Goal: Task Accomplishment & Management: Complete application form

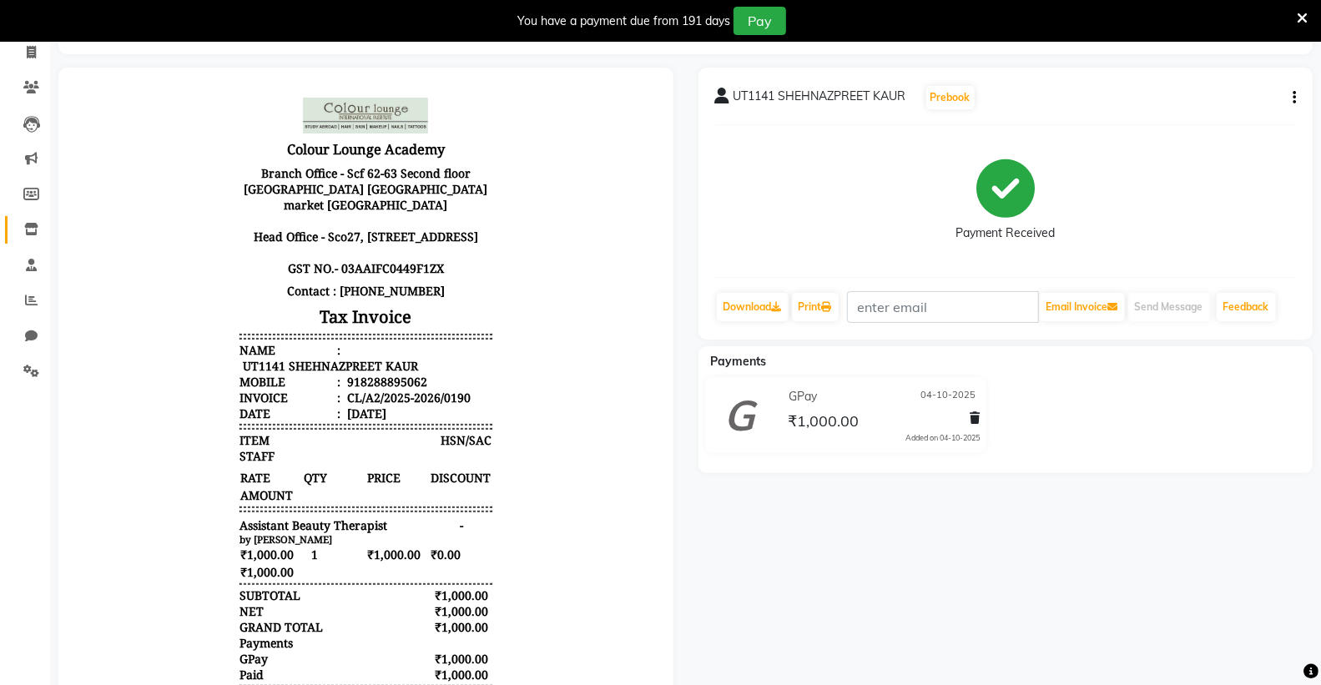
scroll to position [111, 0]
click at [24, 232] on icon at bounding box center [31, 229] width 14 height 13
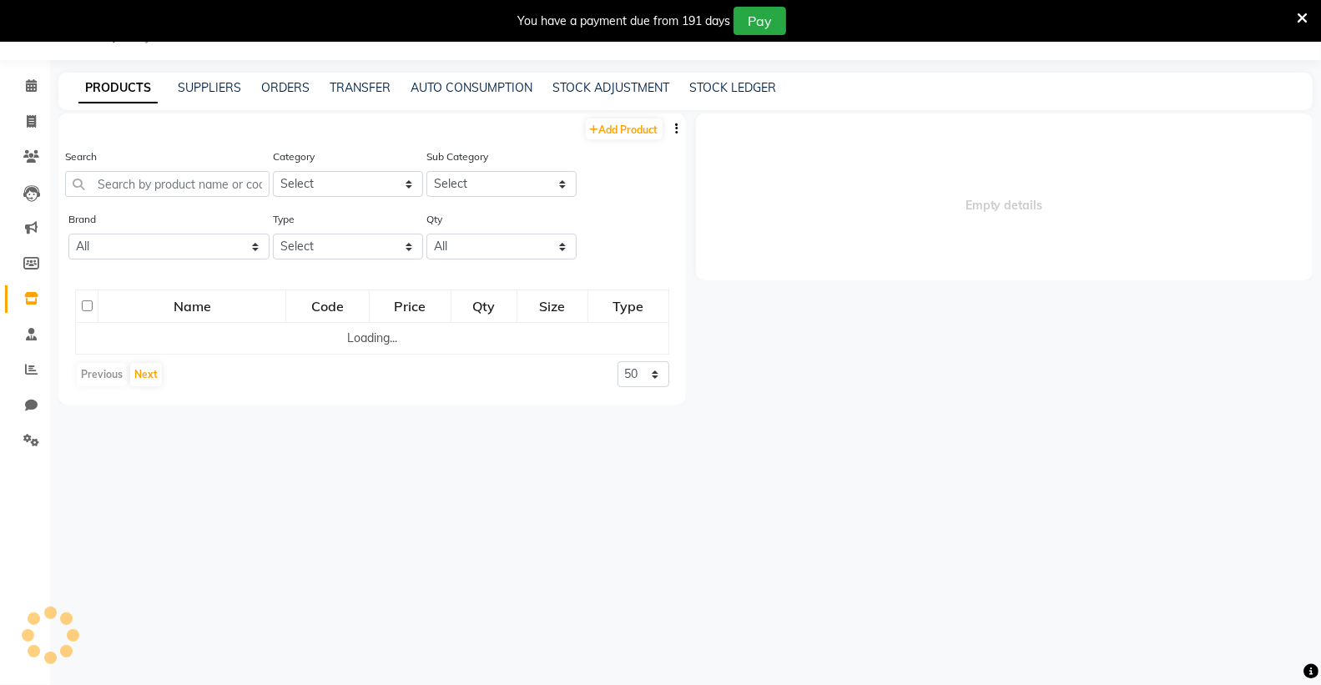
select select
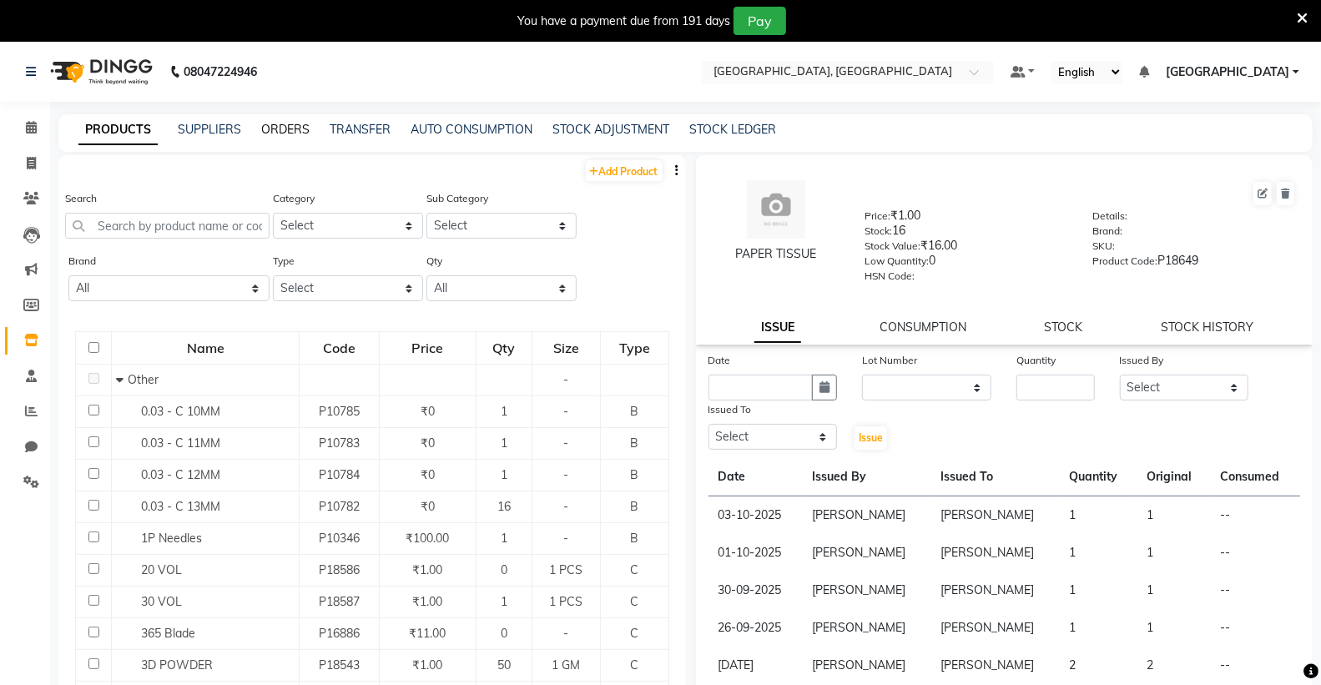
click at [288, 124] on link "ORDERS" at bounding box center [285, 129] width 48 height 15
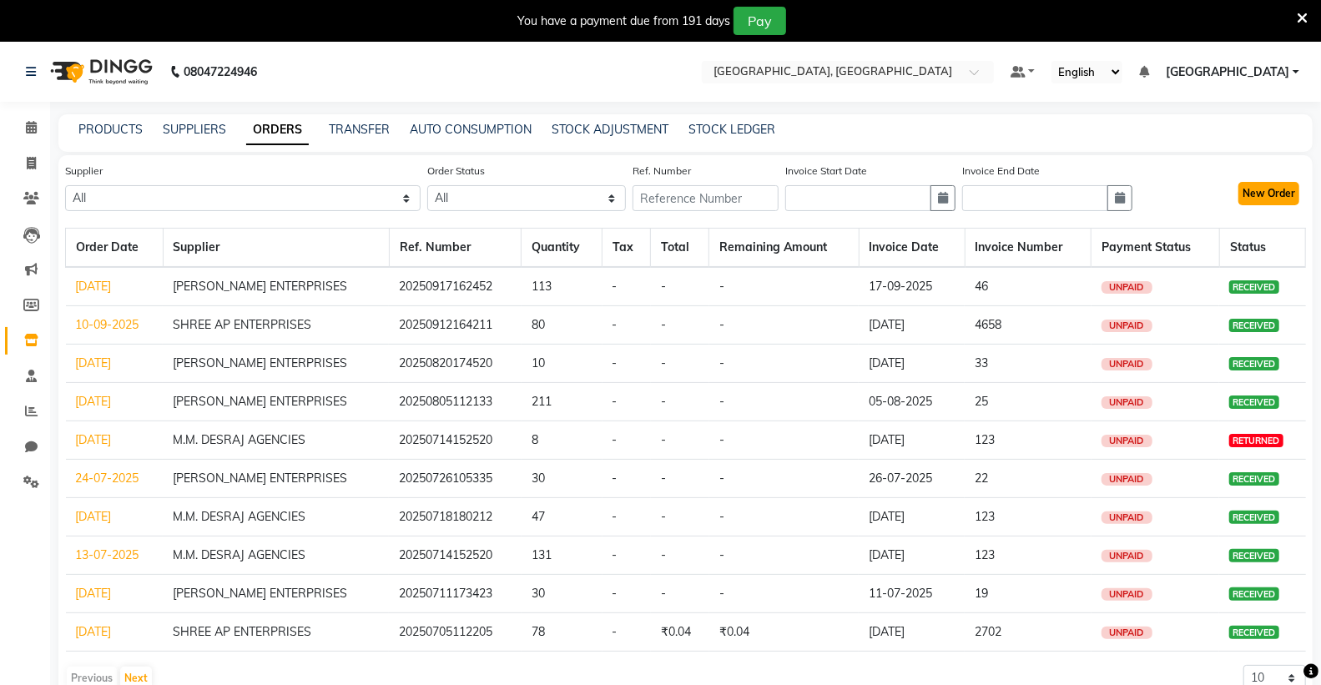
click at [1280, 186] on button "New Order" at bounding box center [1269, 193] width 61 height 23
select select "true"
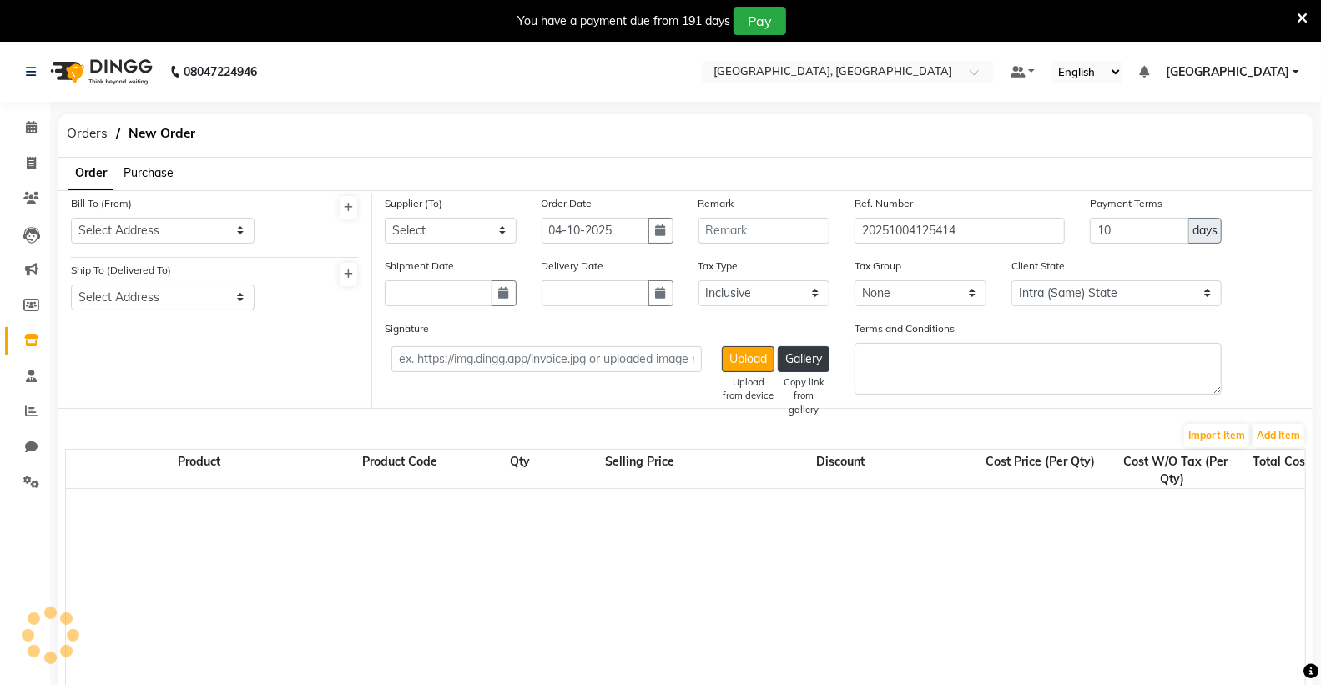
select select "3459"
click at [155, 226] on select "Select Address colour lounge institute [GEOGRAPHIC_DATA]" at bounding box center [163, 231] width 184 height 26
select select "1360"
click at [71, 218] on select "Select Address colour lounge institute [GEOGRAPHIC_DATA]" at bounding box center [163, 231] width 184 height 26
drag, startPoint x: 142, startPoint y: 290, endPoint x: 143, endPoint y: 304, distance: 13.4
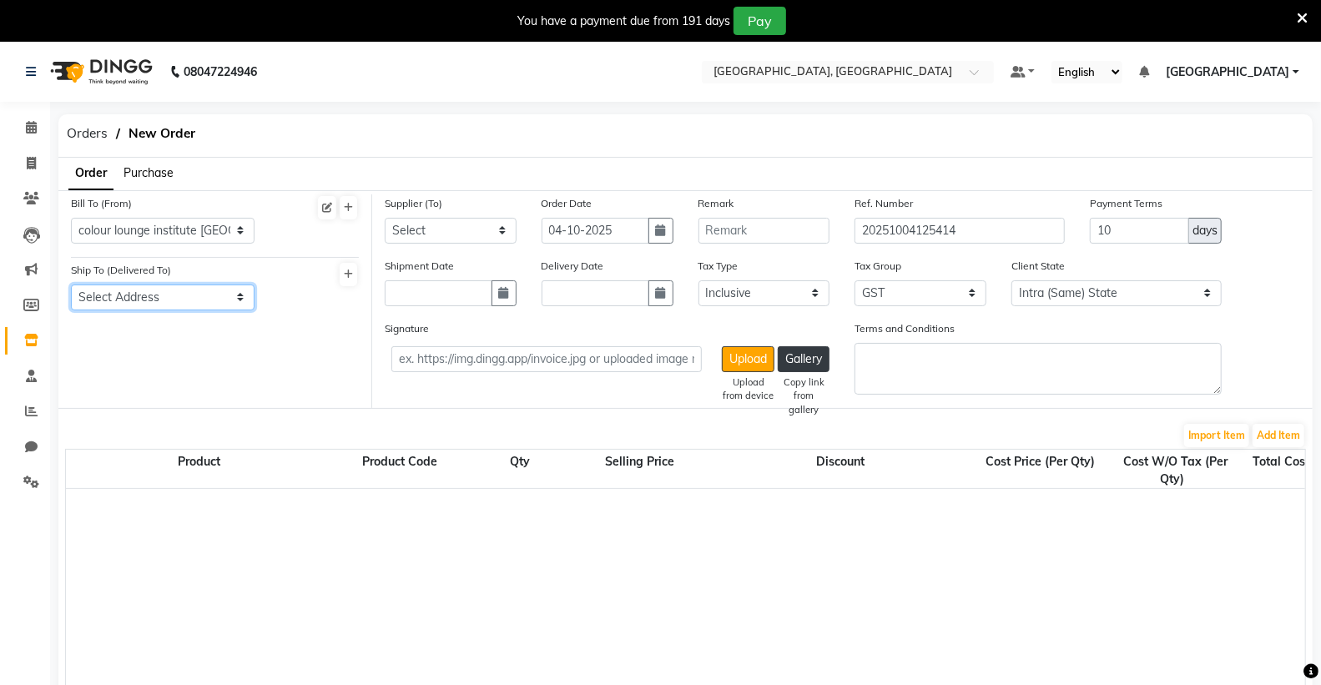
click at [142, 290] on select "Select Address colour lounge institute [GEOGRAPHIC_DATA]" at bounding box center [163, 298] width 184 height 26
select select "1361"
click at [71, 285] on select "Select Address colour lounge institute [GEOGRAPHIC_DATA]" at bounding box center [163, 298] width 184 height 26
drag, startPoint x: 402, startPoint y: 224, endPoint x: 407, endPoint y: 242, distance: 19.0
click at [402, 224] on select "Select [GEOGRAPHIC_DATA] M.M. DESRAJ AGENCIES SHREE AP ENTERPRISES [PERSON_NAME…" at bounding box center [451, 231] width 132 height 26
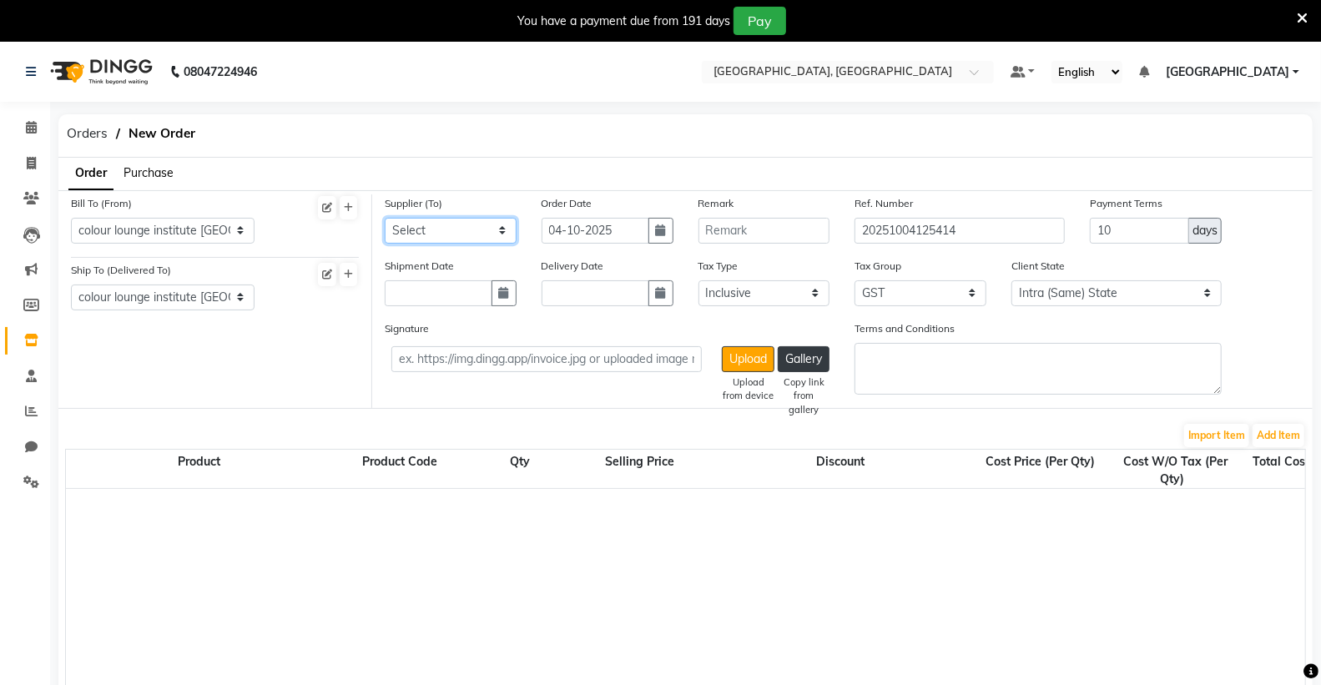
select select "4108"
click at [385, 218] on select "Select [GEOGRAPHIC_DATA] M.M. DESRAJ AGENCIES SHREE AP ENTERPRISES [PERSON_NAME…" at bounding box center [451, 231] width 132 height 26
click at [595, 221] on input "04-10-2025" at bounding box center [596, 231] width 108 height 26
select select "10"
select select "2025"
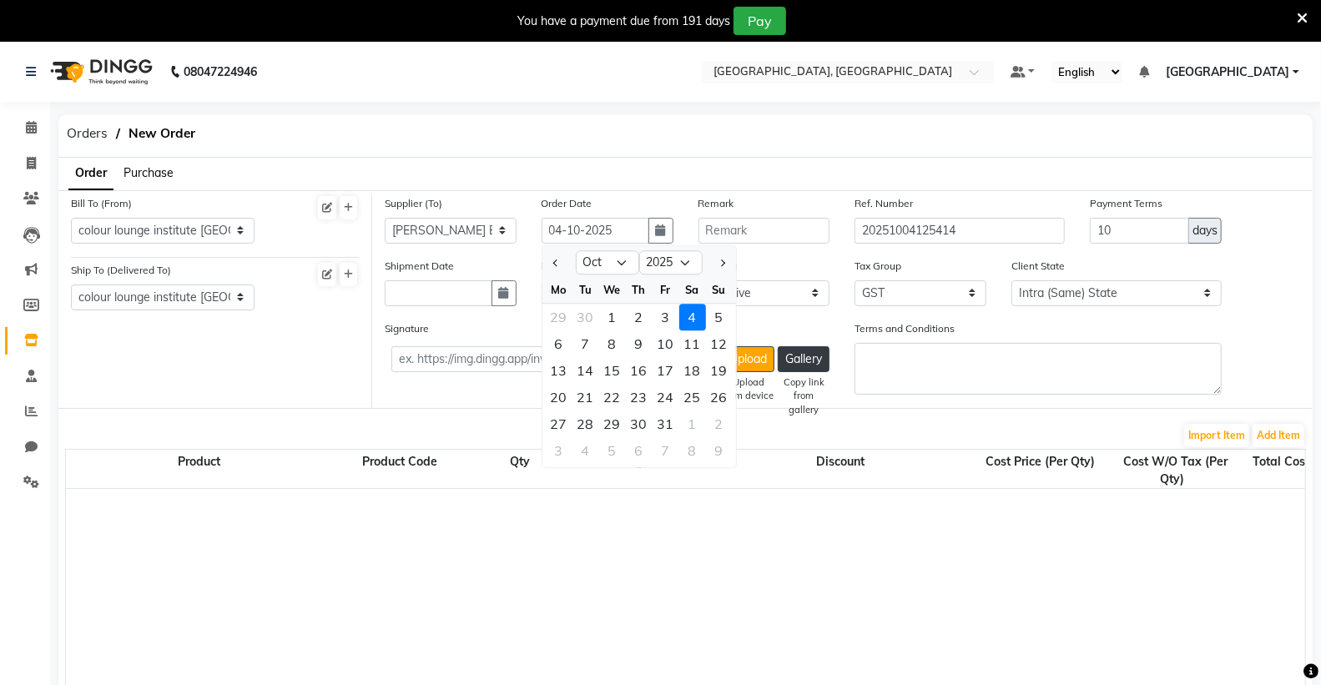
drag, startPoint x: 685, startPoint y: 315, endPoint x: 601, endPoint y: 316, distance: 84.3
click at [683, 316] on div "4" at bounding box center [692, 317] width 27 height 27
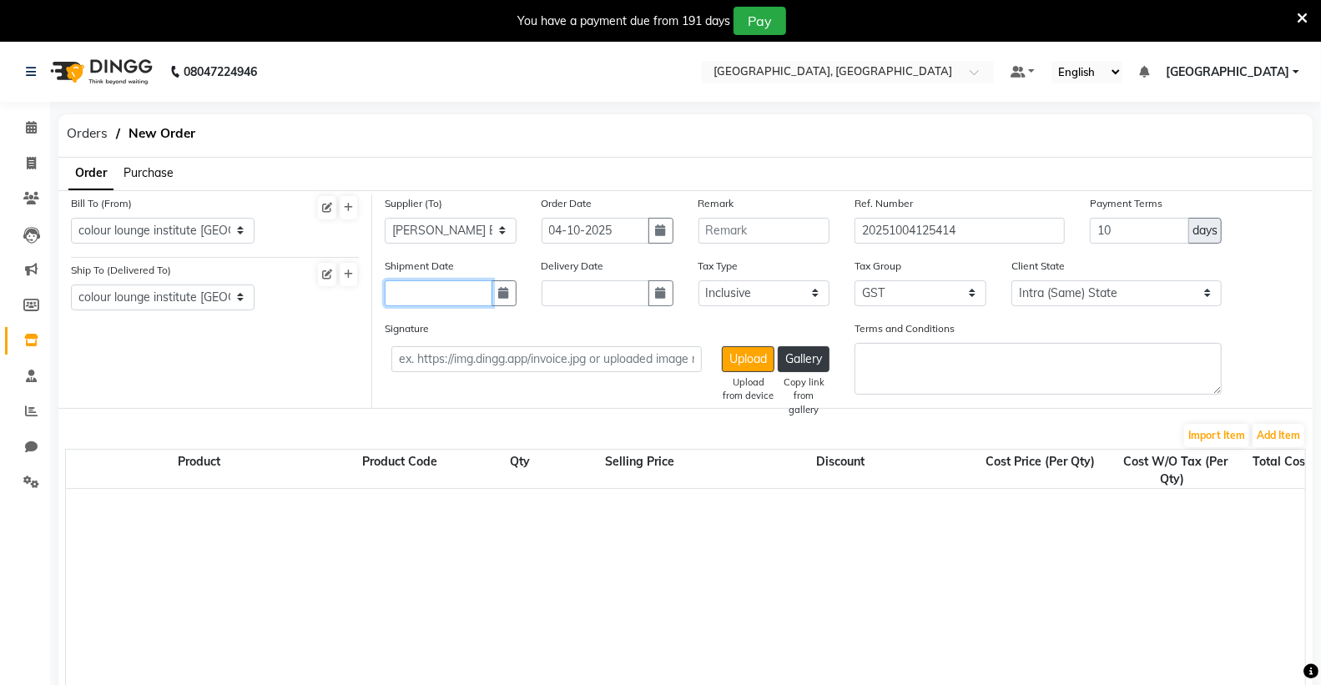
click at [432, 295] on input "text" at bounding box center [439, 293] width 108 height 26
select select "10"
select select "2025"
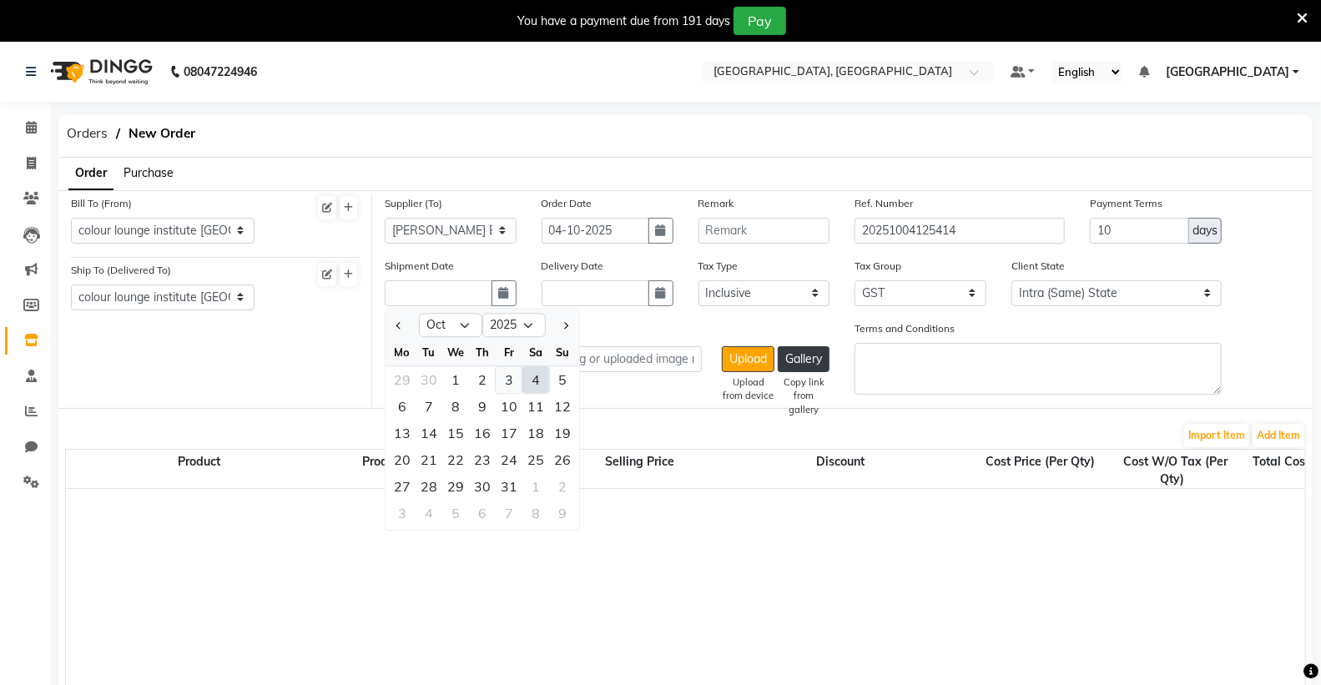
drag, startPoint x: 504, startPoint y: 373, endPoint x: 531, endPoint y: 326, distance: 54.6
click at [505, 370] on div "3" at bounding box center [509, 379] width 27 height 27
type input "03-10-2025"
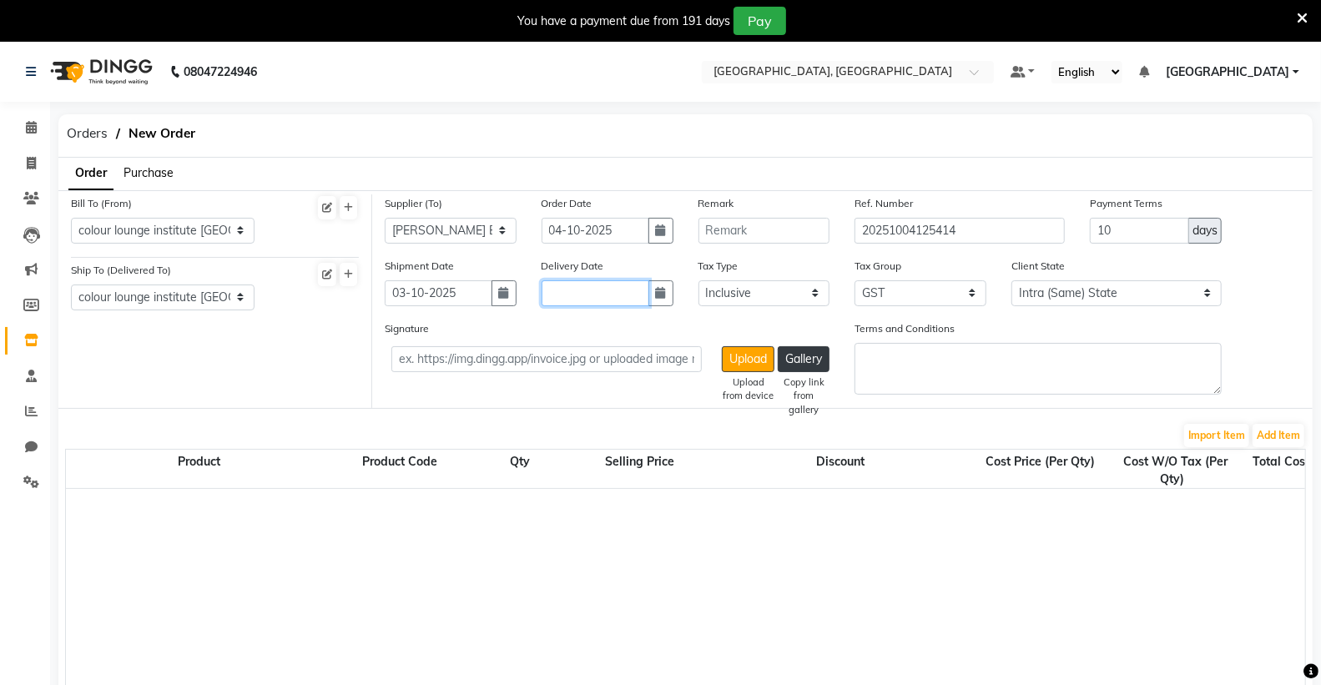
click at [573, 298] on input "text" at bounding box center [596, 293] width 108 height 26
select select "10"
select select "2025"
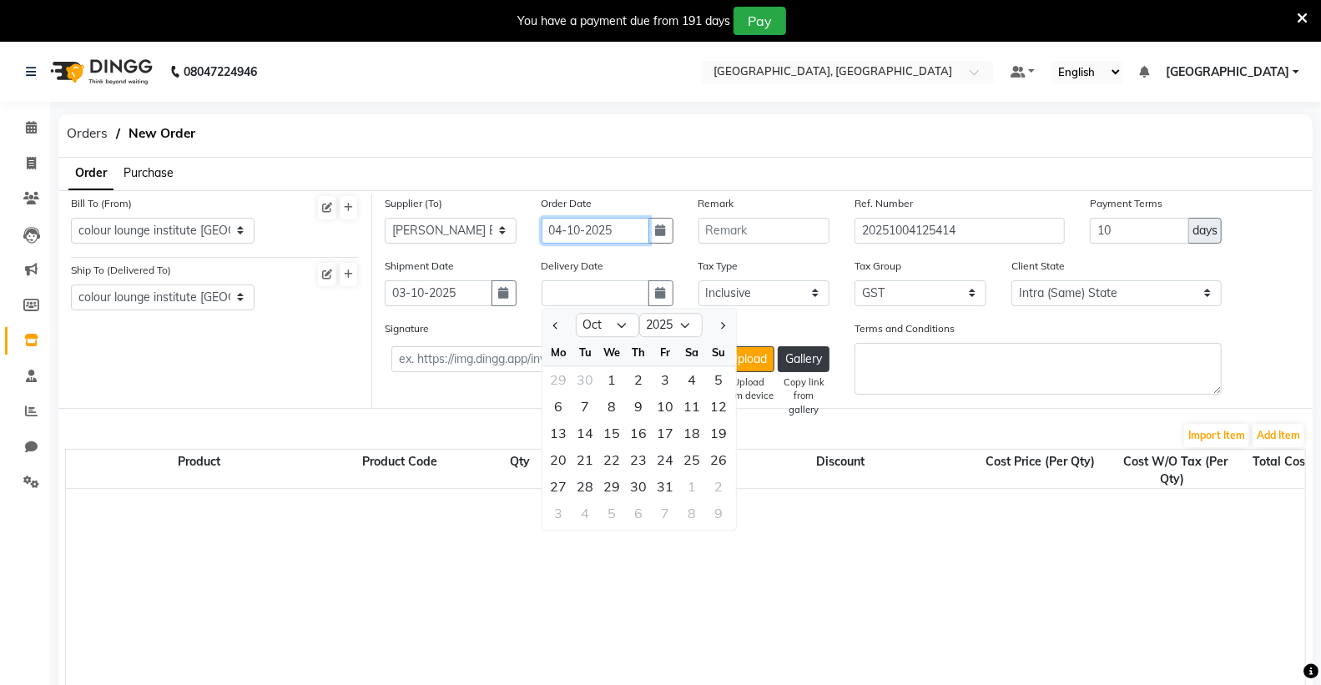
click at [619, 232] on input "04-10-2025" at bounding box center [596, 231] width 108 height 26
select select "10"
select select "2025"
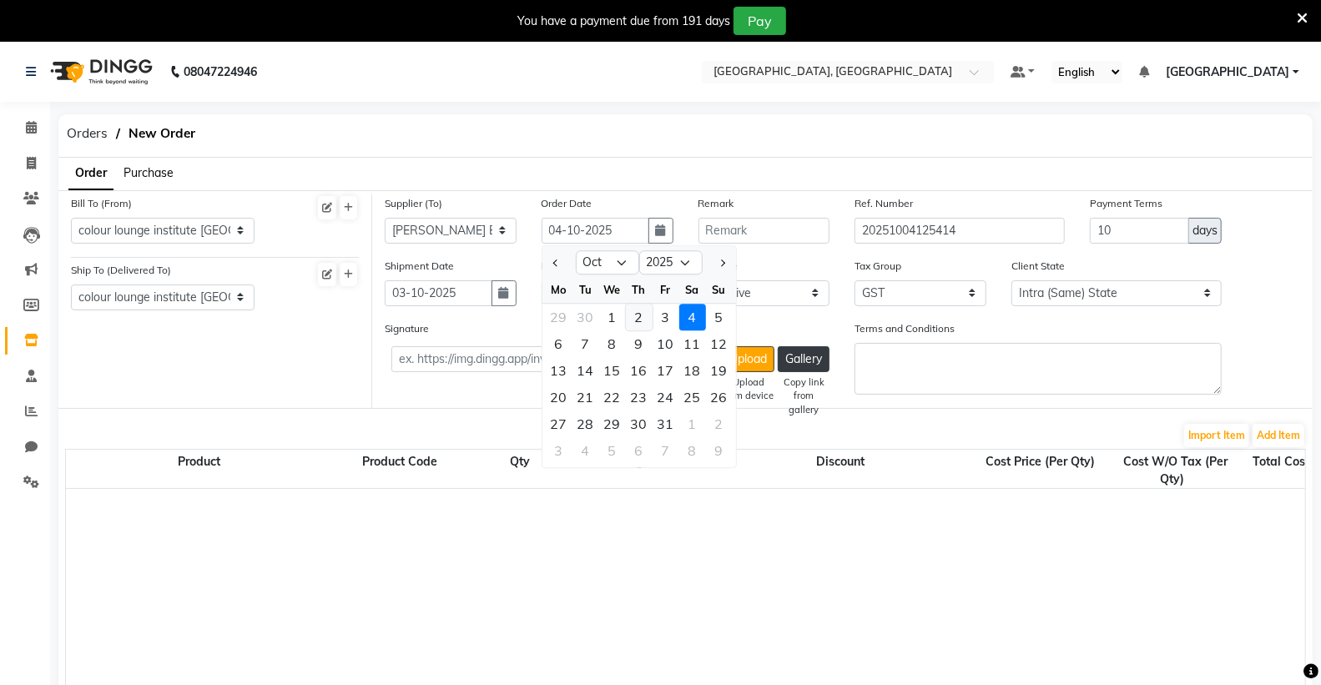
drag, startPoint x: 634, startPoint y: 321, endPoint x: 624, endPoint y: 320, distance: 10.9
click at [633, 321] on div "2" at bounding box center [639, 317] width 27 height 27
type input "02-10-2025"
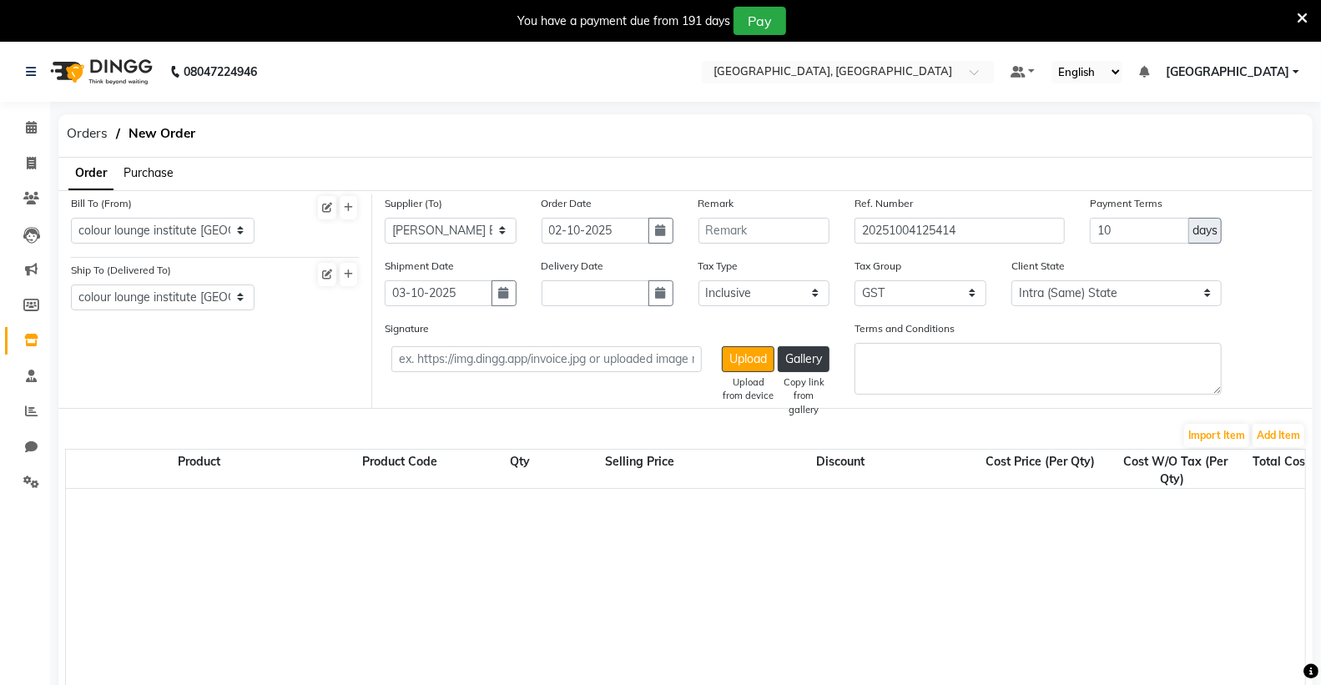
click at [573, 309] on div "Delivery Date" at bounding box center [607, 288] width 157 height 63
drag, startPoint x: 569, startPoint y: 295, endPoint x: 581, endPoint y: 305, distance: 14.9
click at [576, 298] on input "text" at bounding box center [596, 293] width 108 height 26
select select "10"
select select "2025"
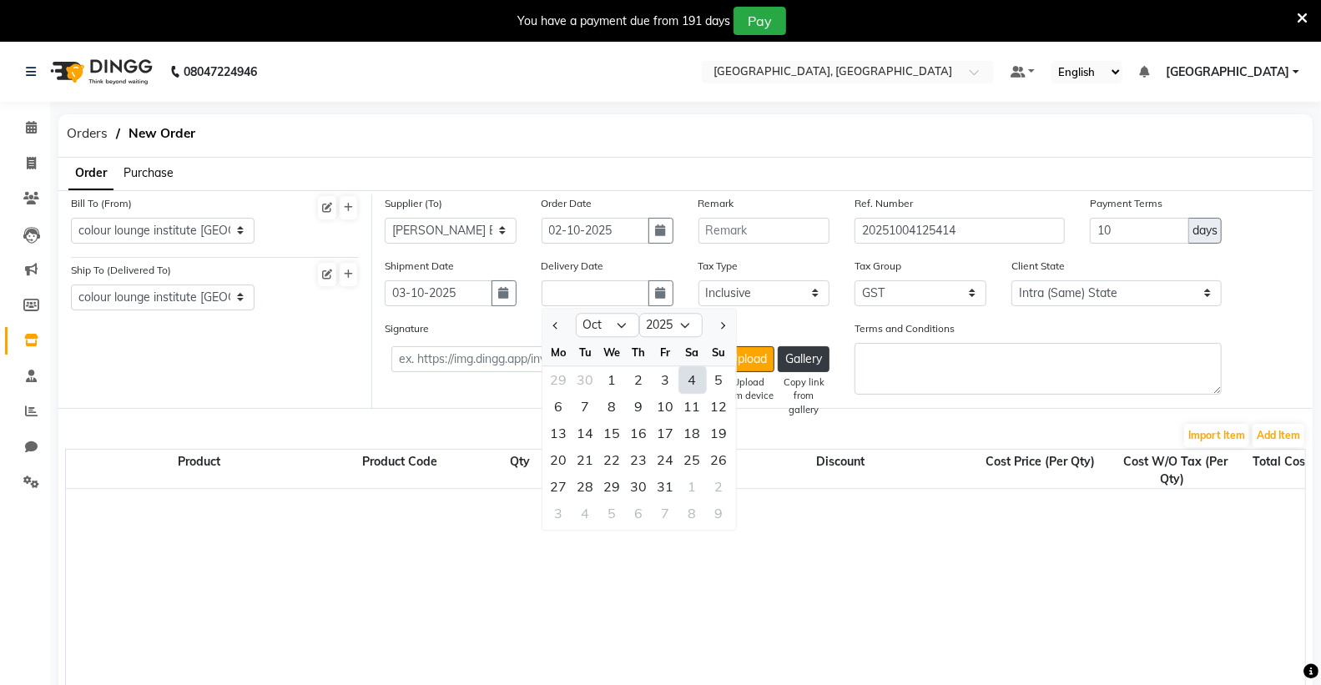
drag, startPoint x: 674, startPoint y: 374, endPoint x: 682, endPoint y: 378, distance: 8.6
click at [682, 378] on div "29 30 1 2 3 4 5" at bounding box center [640, 379] width 194 height 27
click at [686, 379] on div "4" at bounding box center [692, 379] width 27 height 27
type input "04-10-2025"
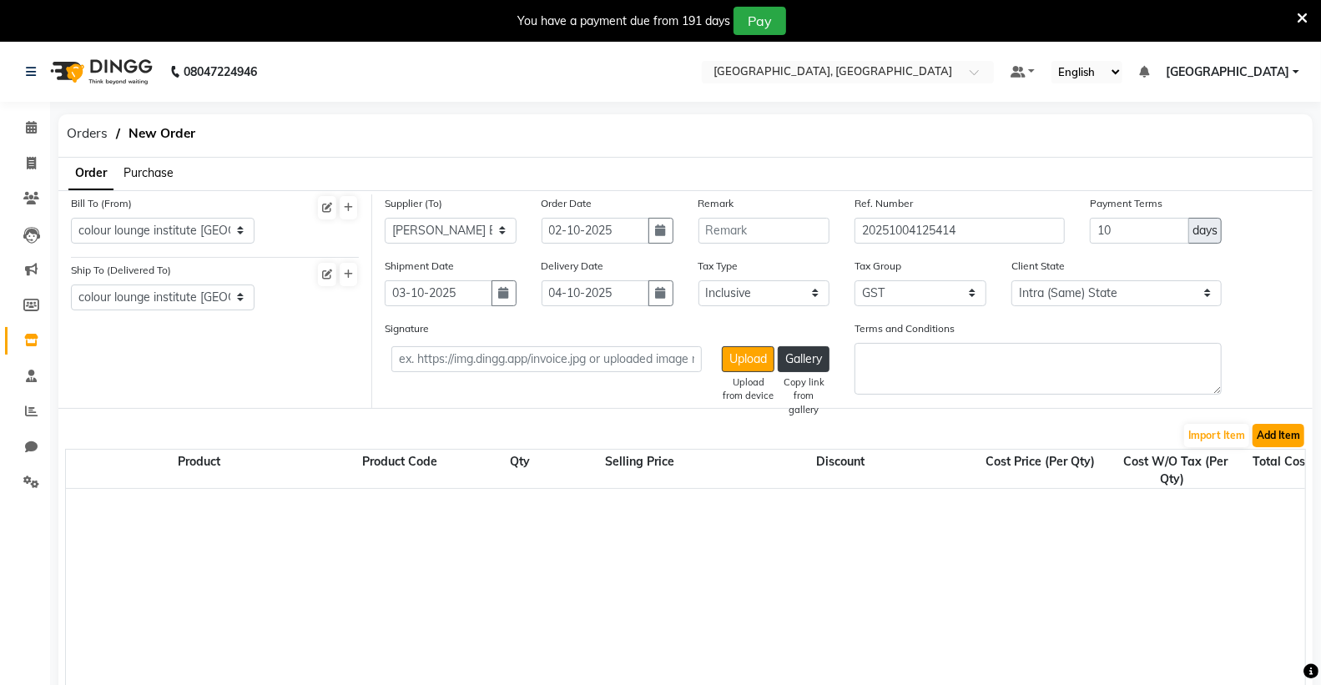
click at [1280, 431] on button "Add Item" at bounding box center [1279, 435] width 52 height 23
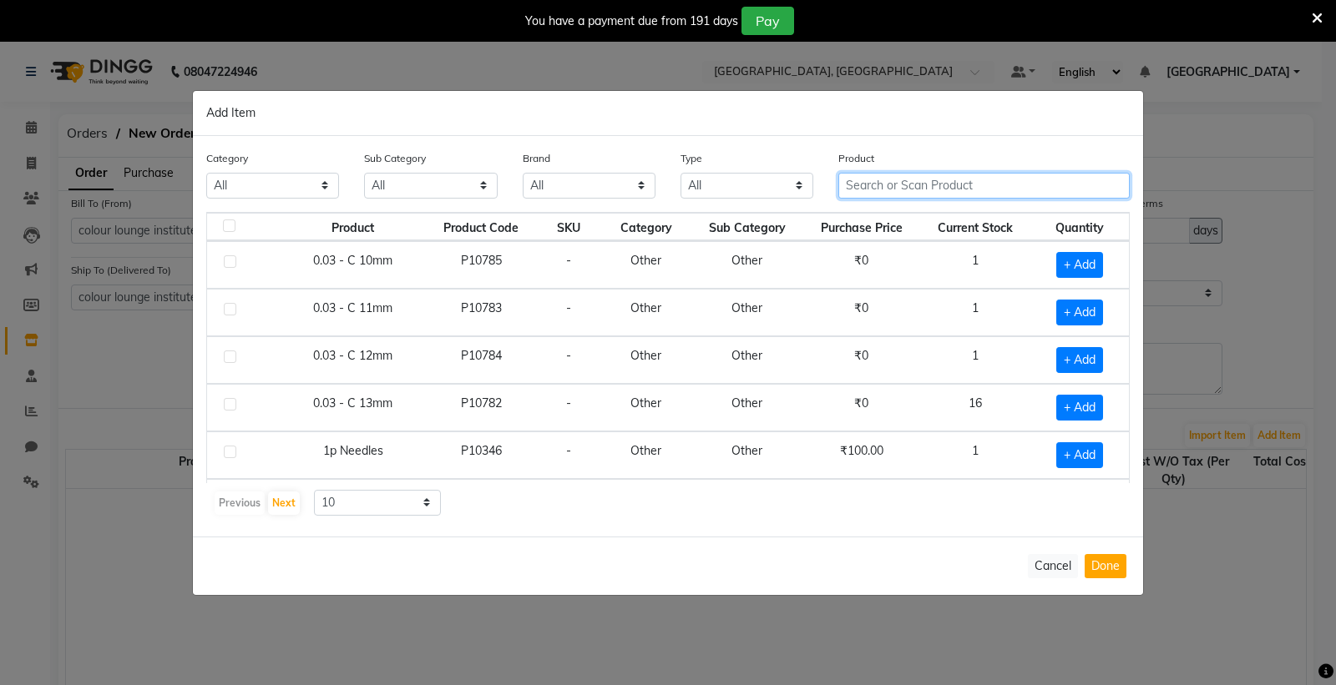
click at [917, 182] on input "text" at bounding box center [983, 186] width 291 height 26
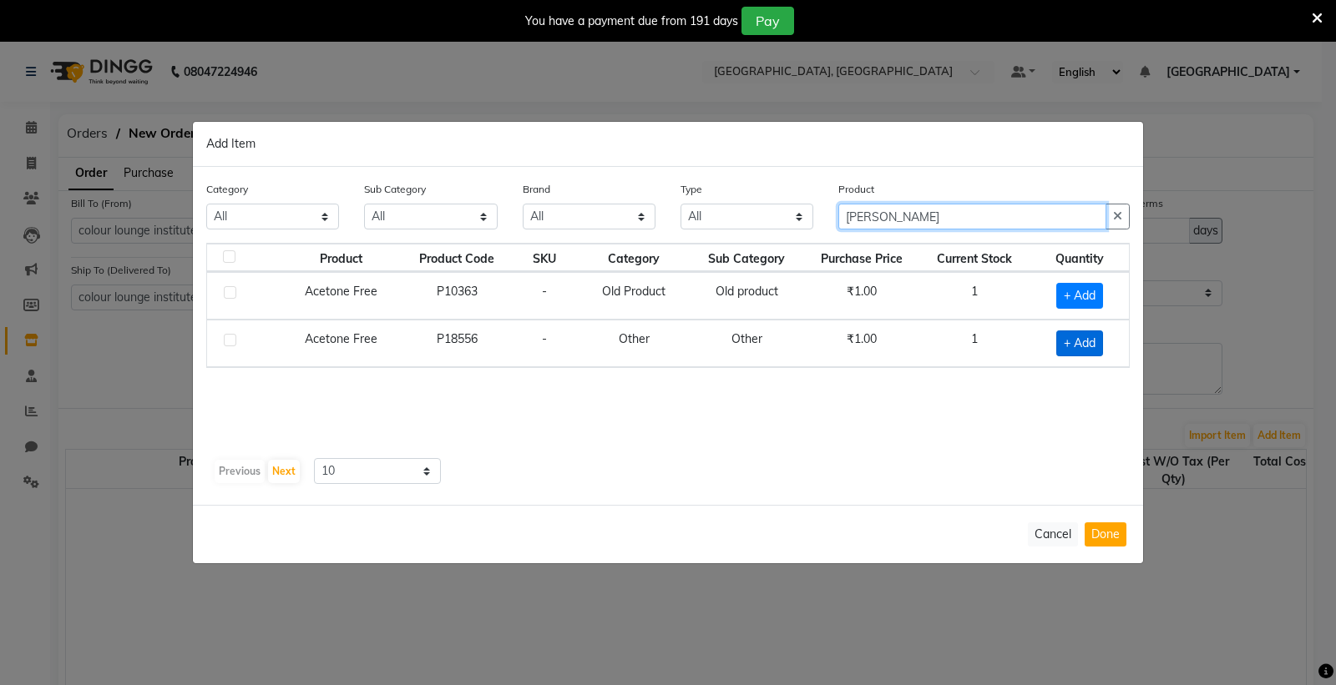
type input "[PERSON_NAME]"
click at [1081, 346] on span "+ Add" at bounding box center [1079, 344] width 47 height 26
checkbox input "true"
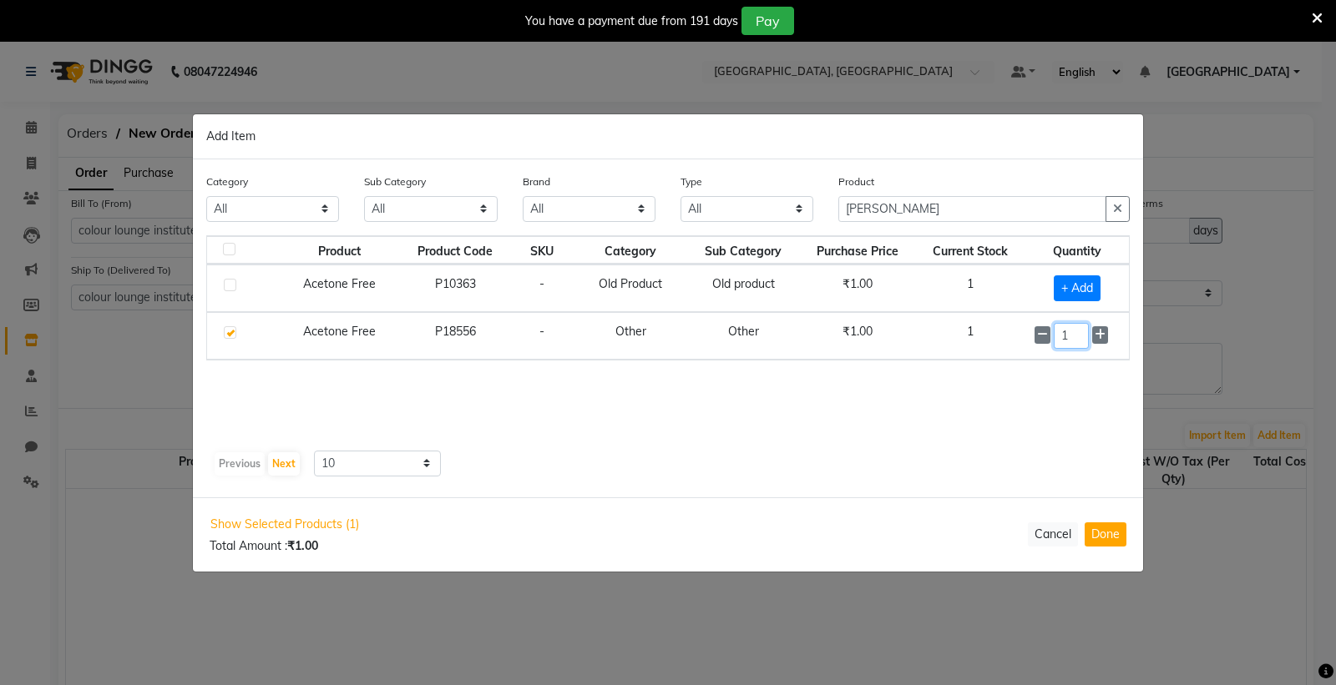
click at [1077, 343] on input "1" at bounding box center [1070, 336] width 35 height 26
type input "3"
click at [1104, 537] on button "Done" at bounding box center [1105, 535] width 42 height 24
select select "3459"
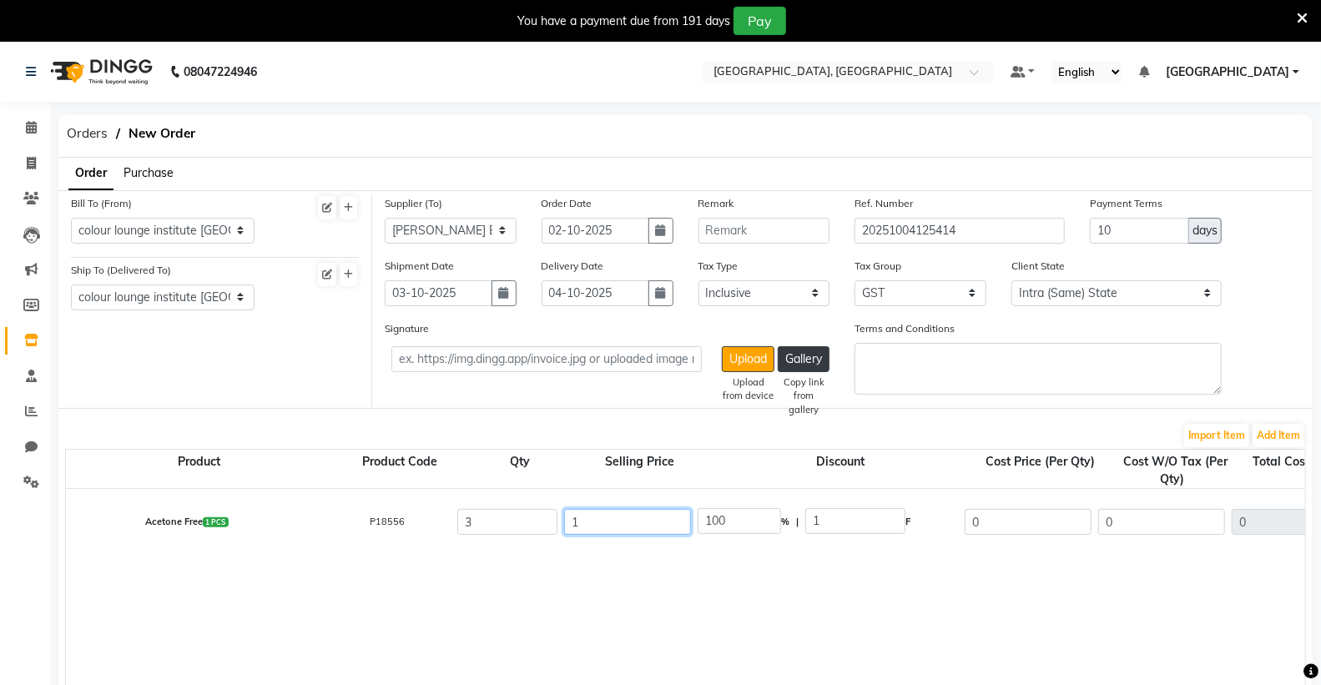
click at [640, 514] on input "1" at bounding box center [627, 522] width 127 height 26
type input "12"
type input "8.33"
type input "125"
type input "0.8"
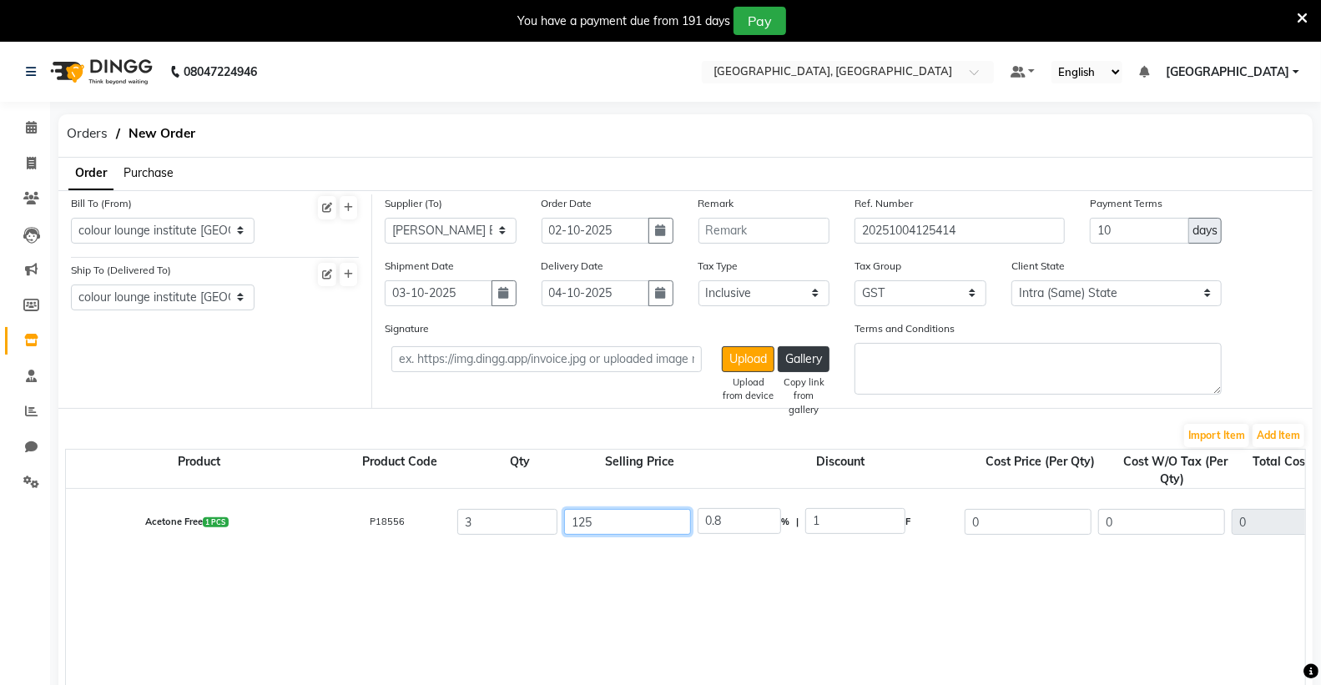
type input "1250"
type input "0.08"
type input "125"
type input "0.8"
type input "12"
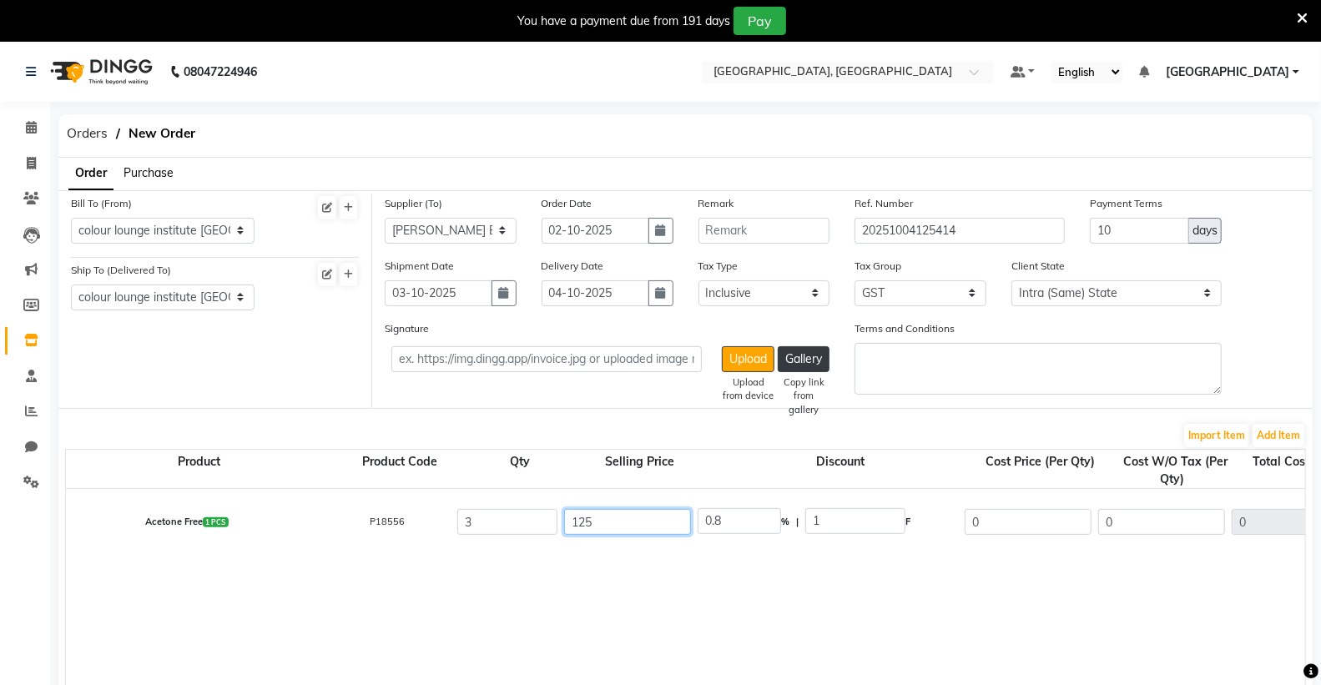
type input "8.33"
type input "1"
type input "100"
type input "2"
type input "50"
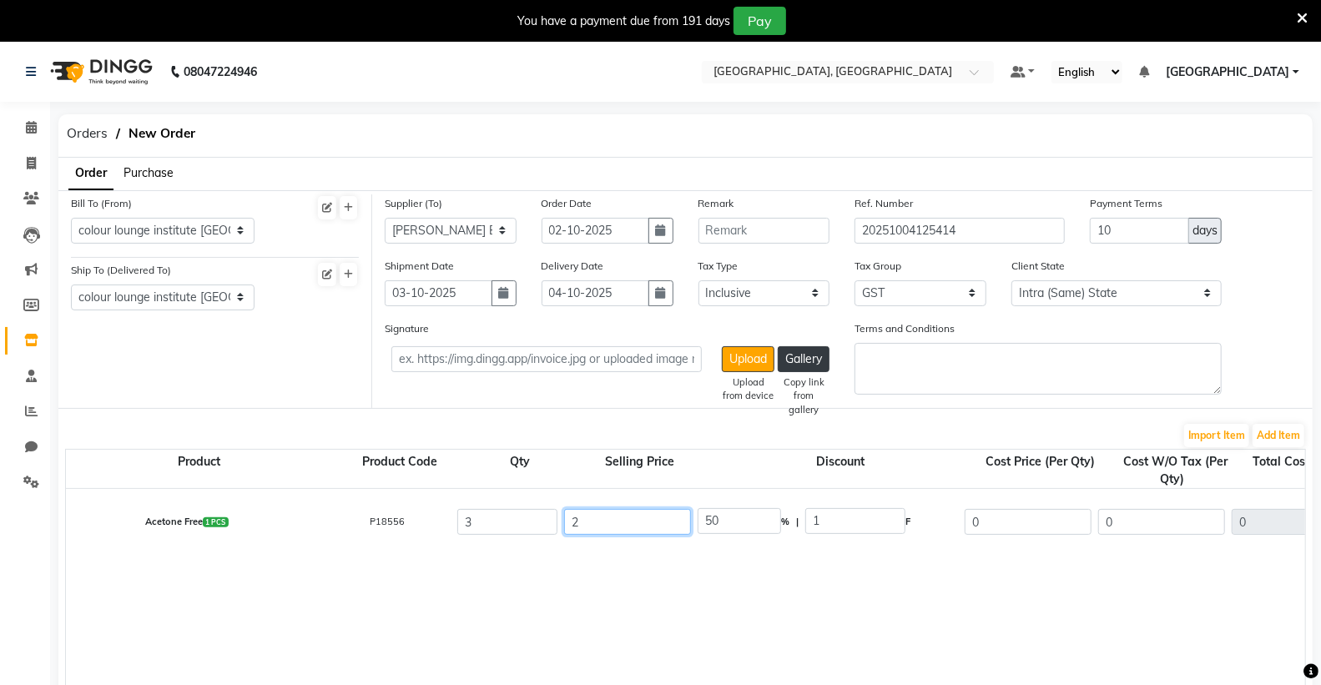
type input "25"
type input "4"
type input "250"
type input "0.4"
type input "250"
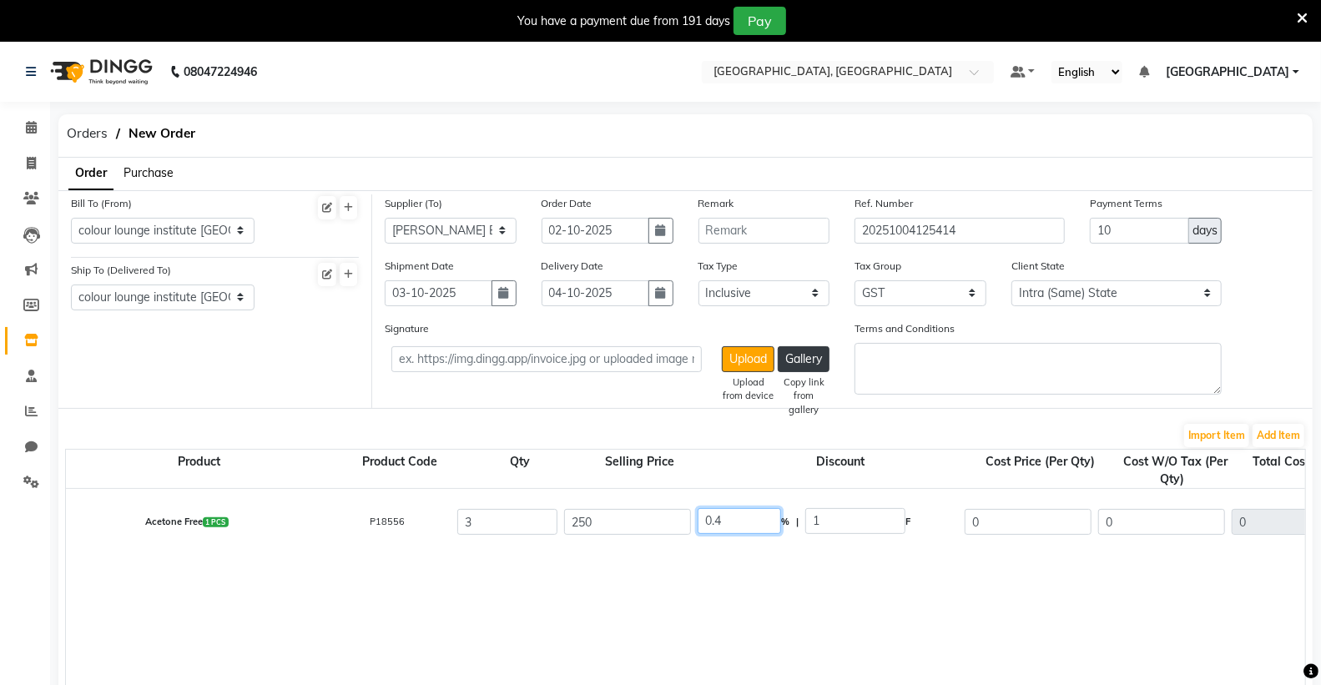
type input "100"
type input "250"
click at [747, 510] on input "100" at bounding box center [739, 521] width 83 height 26
type input "1"
type input "0"
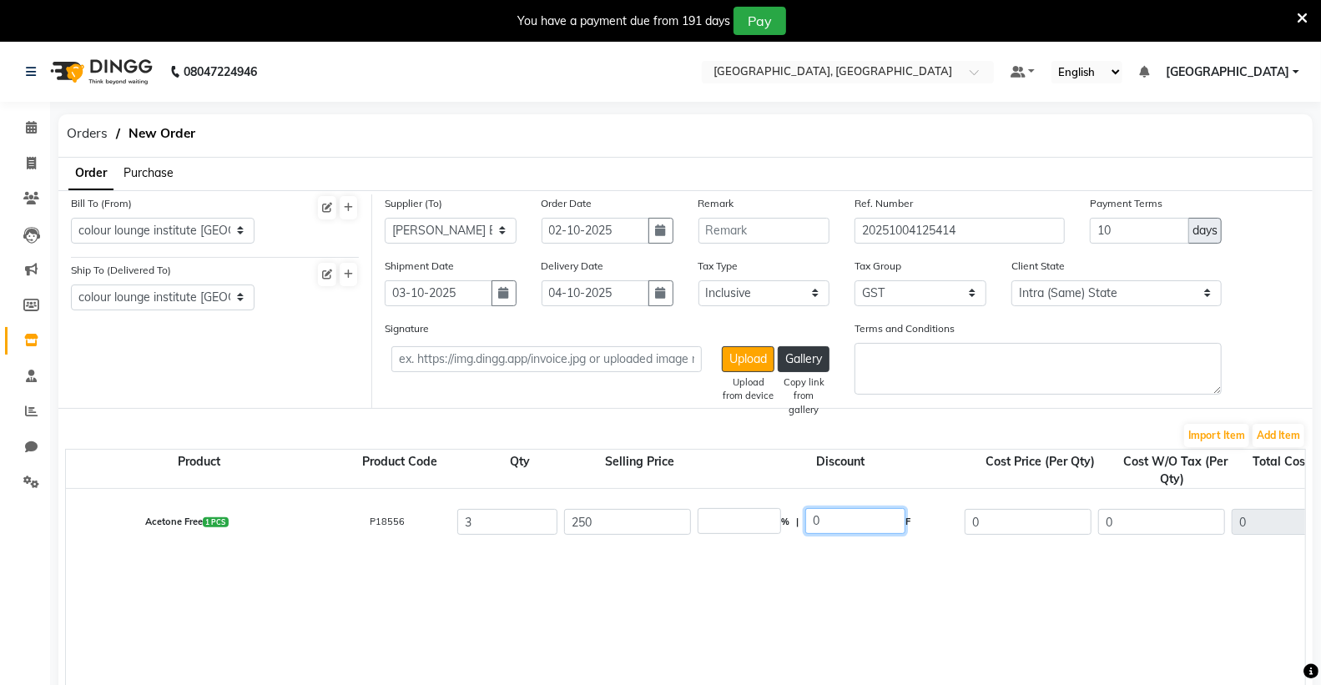
type input "0"
type input "250"
type input "211.86"
type input "635.58"
type input "114.4"
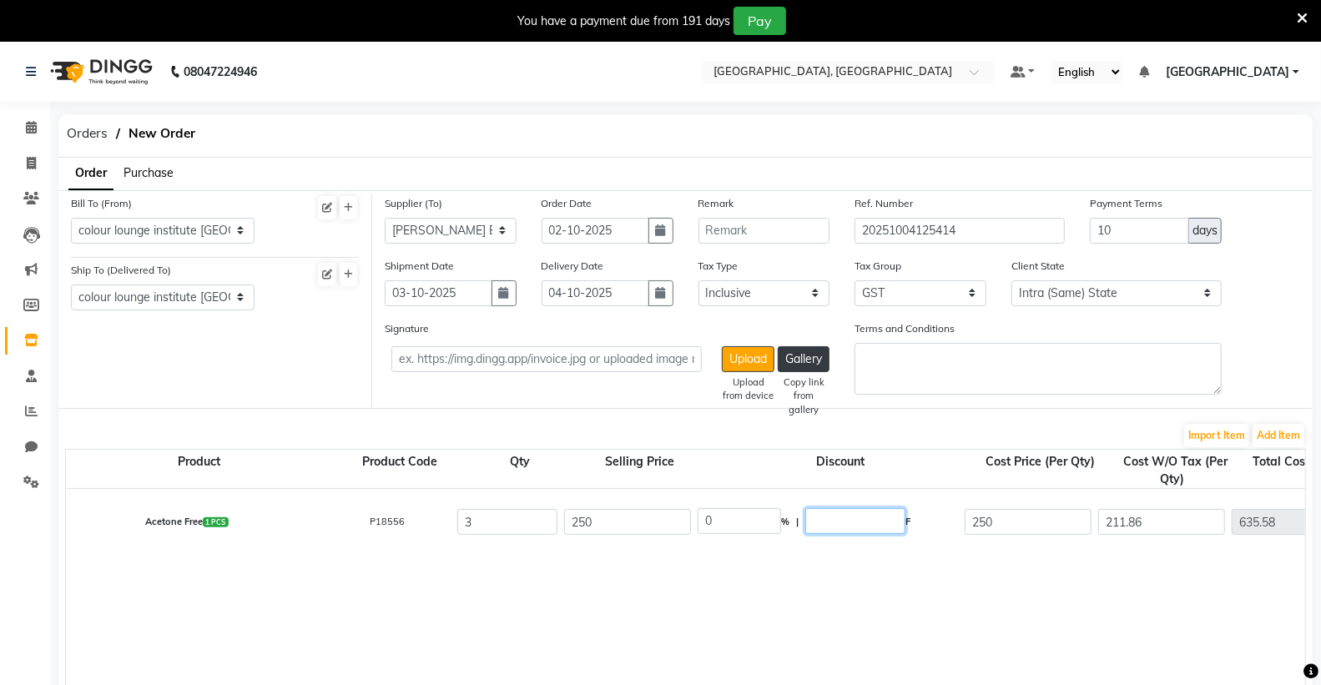
type input "749.98"
click at [854, 519] on input "number" at bounding box center [856, 521] width 100 height 26
click at [1057, 528] on input "250" at bounding box center [1028, 522] width 127 height 26
type input "2"
type input "211.8"
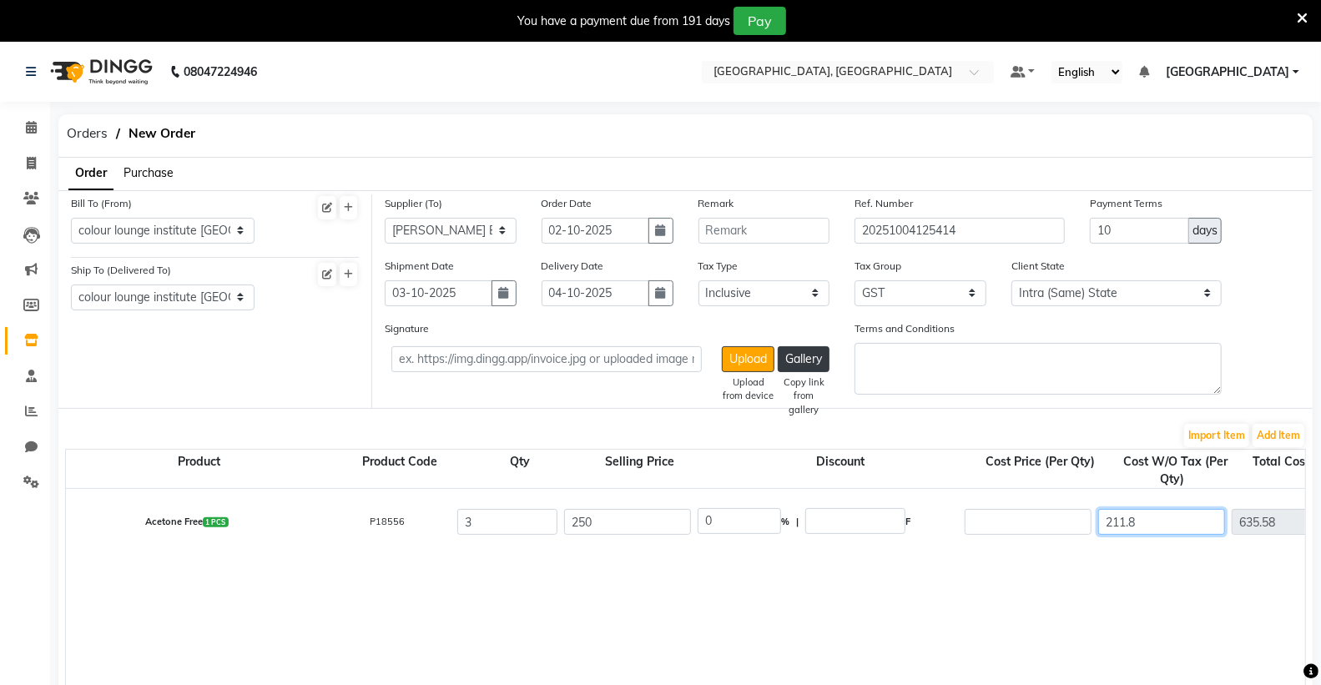
type input "100"
type input "250"
type input "0"
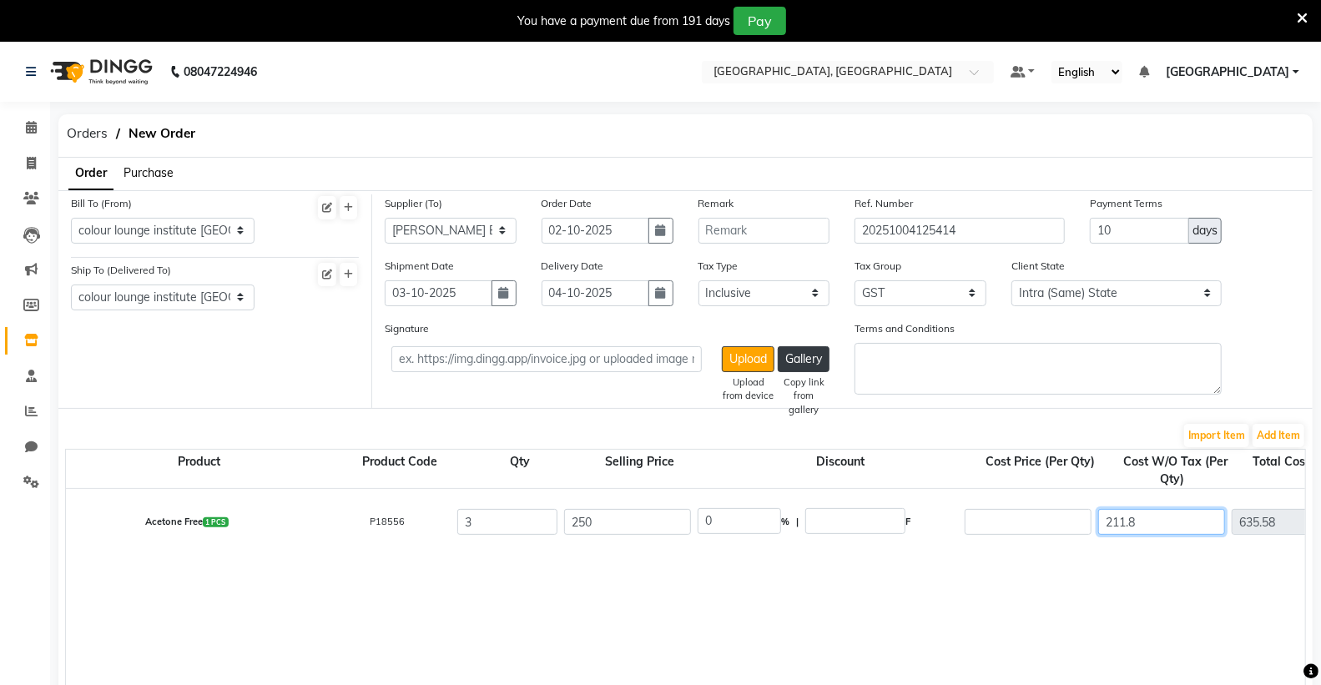
type input "0"
click at [1158, 523] on input "number" at bounding box center [1162, 522] width 127 height 26
type input "0"
click at [862, 518] on input "25" at bounding box center [856, 521] width 100 height 26
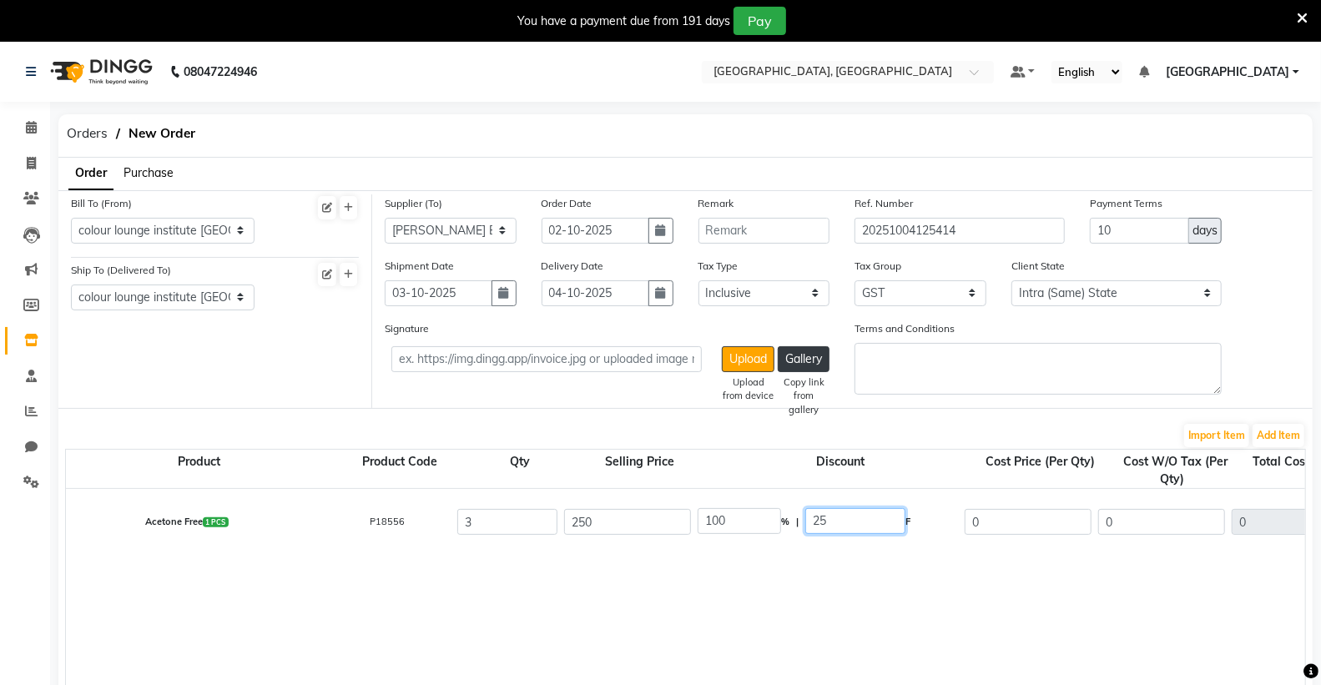
type input "2"
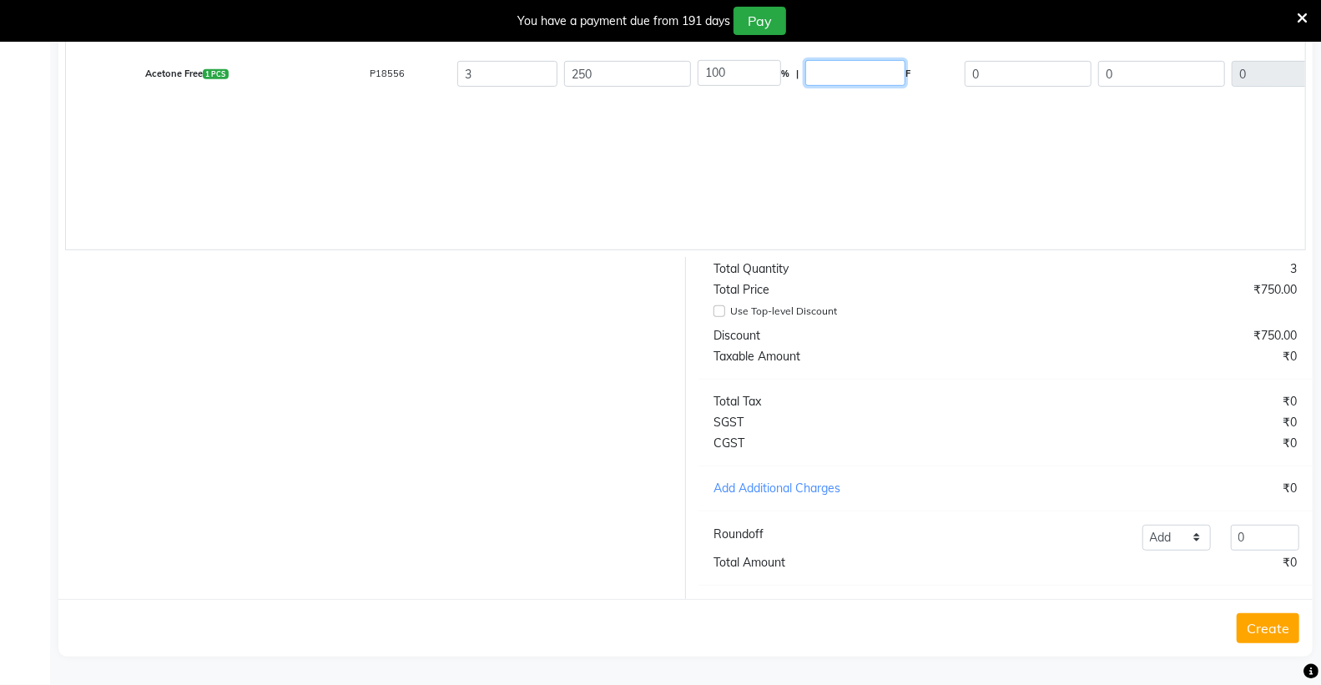
scroll to position [462, 0]
drag, startPoint x: 1280, startPoint y: 624, endPoint x: 1215, endPoint y: 609, distance: 66.6
click at [1280, 624] on button "Create" at bounding box center [1268, 629] width 63 height 30
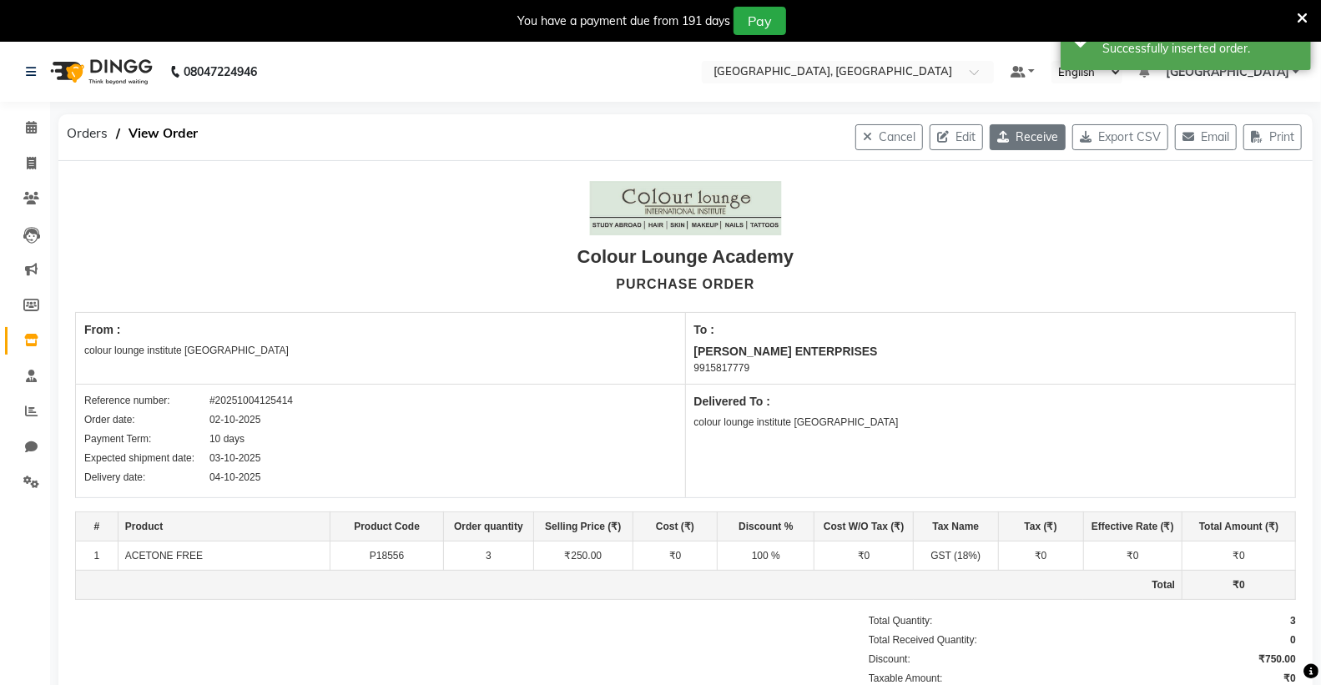
click at [1013, 134] on button "Receive" at bounding box center [1028, 137] width 76 height 26
select select "1360"
select select "1361"
select select "4108"
select select "true"
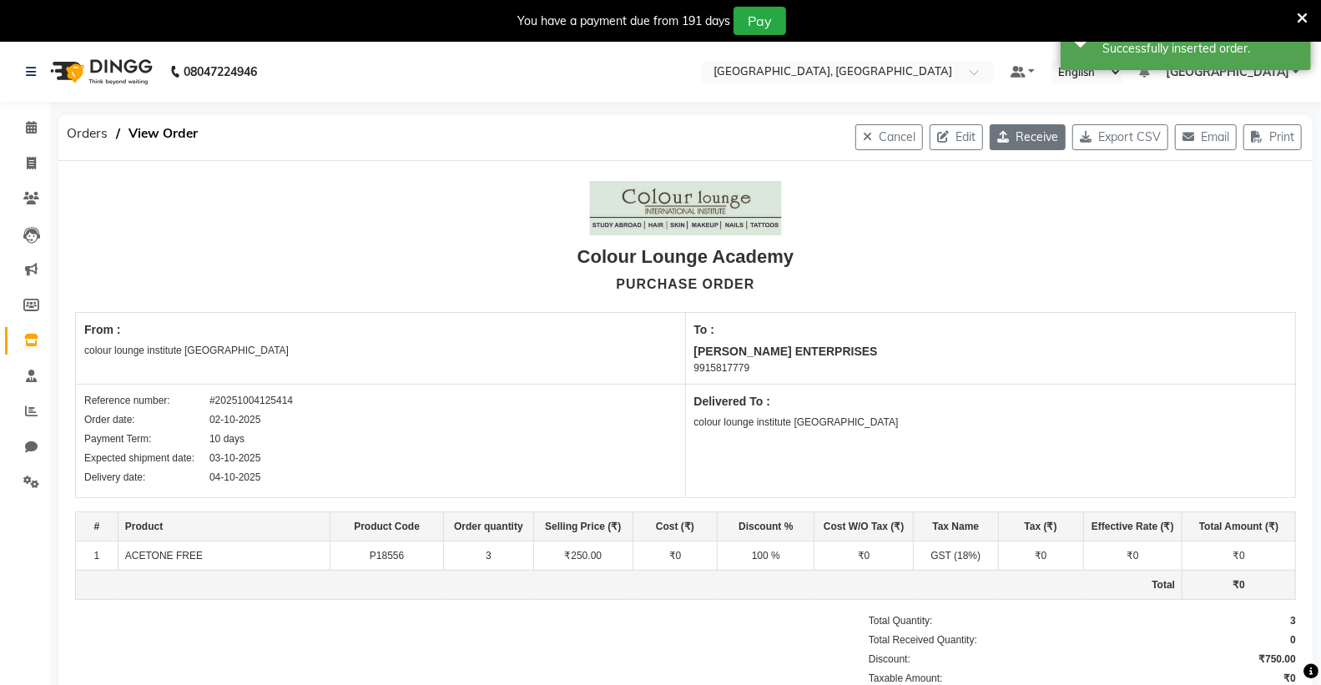
select select "3459"
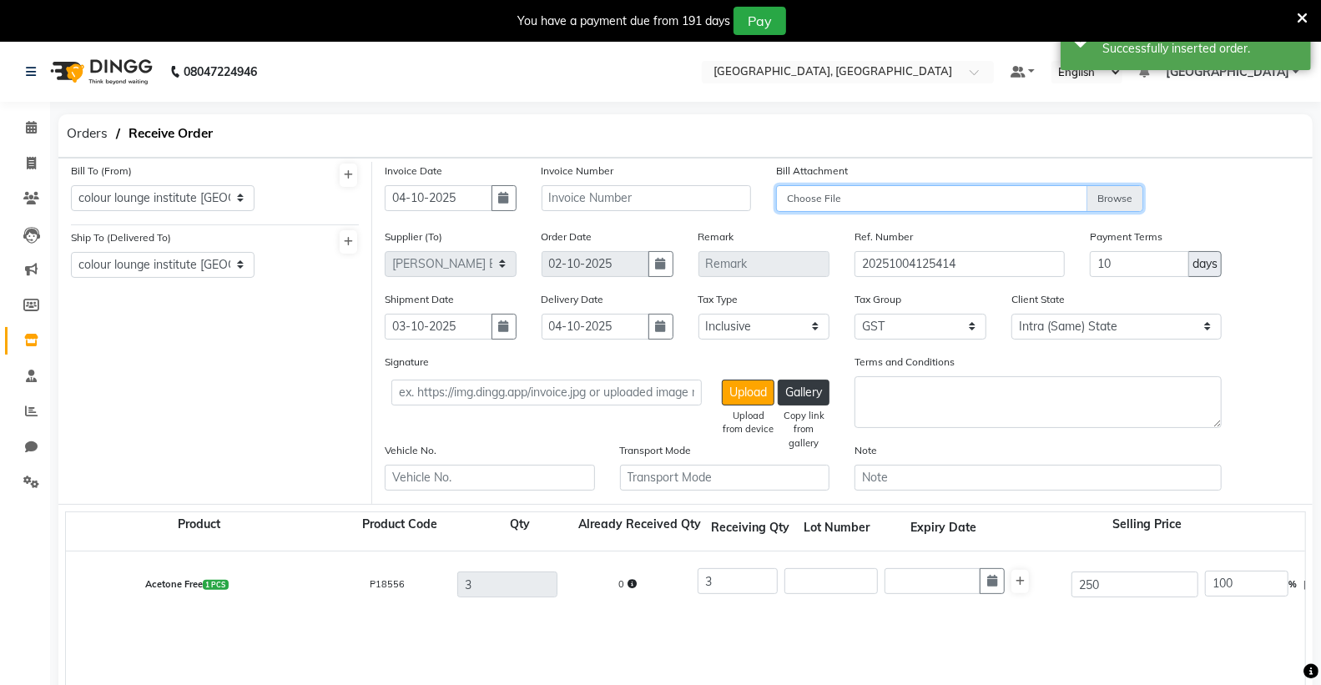
click at [877, 189] on input "Choose File" at bounding box center [959, 199] width 367 height 29
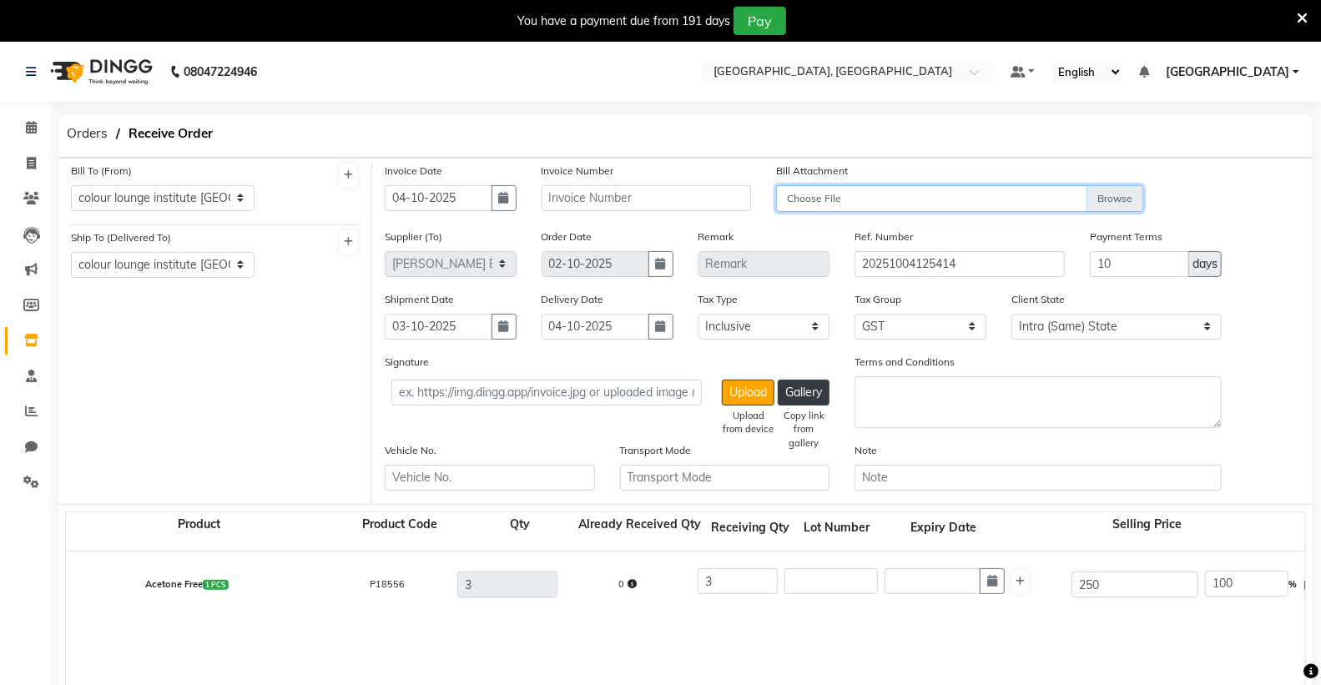
click at [972, 199] on input "Choose File" at bounding box center [959, 199] width 367 height 29
type input "C:\fakepath\WhatsApp Image [DATE] 12.36.46 PM.jpeg"
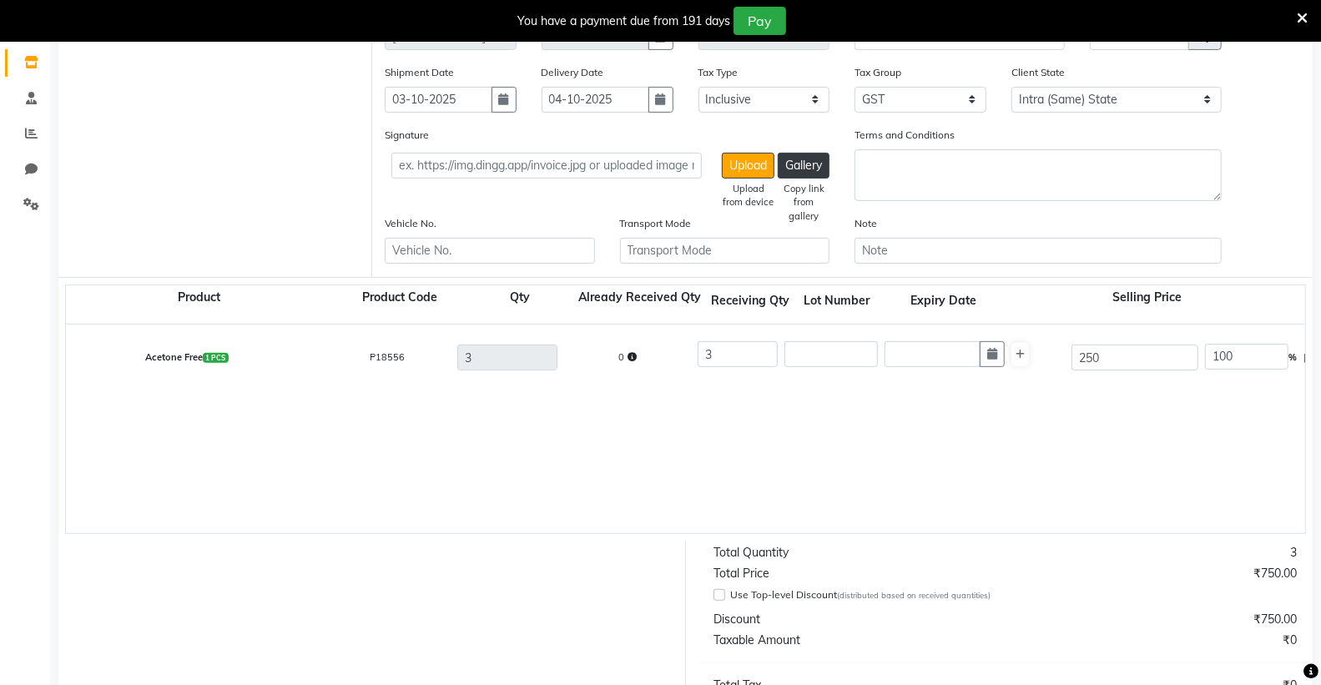
scroll to position [556, 0]
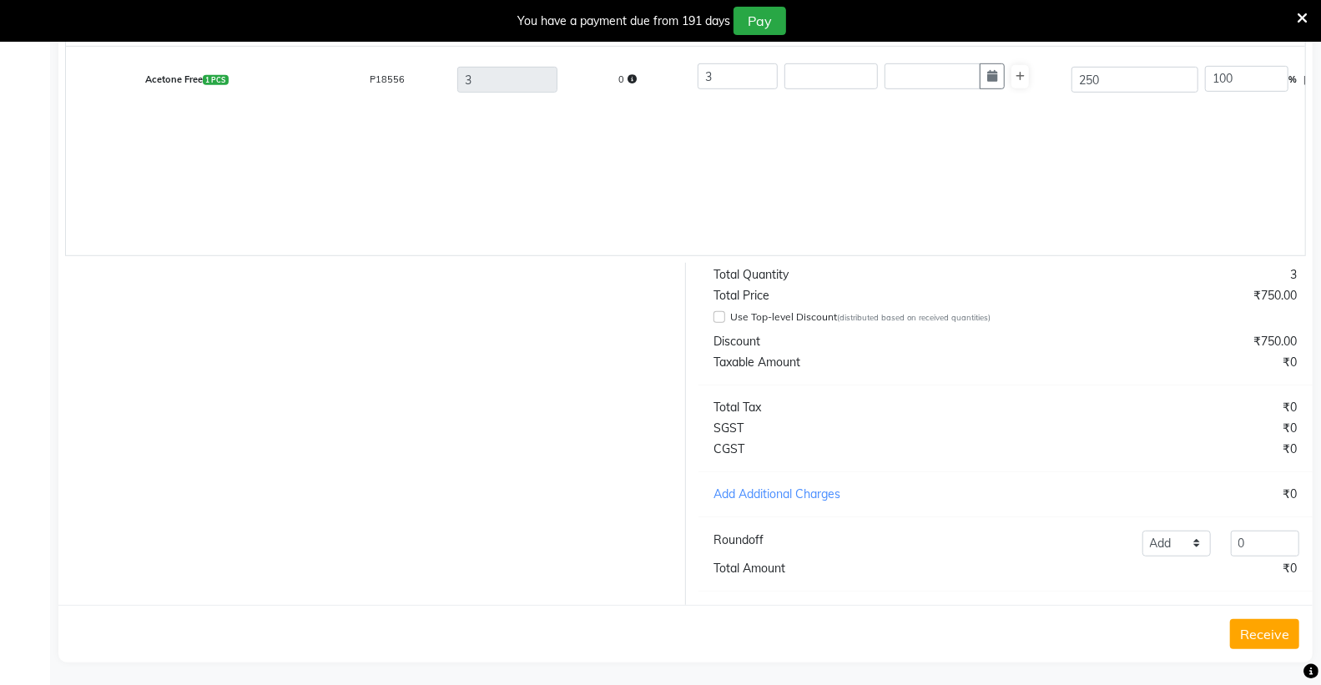
click at [1255, 640] on button "Receive" at bounding box center [1264, 634] width 69 height 30
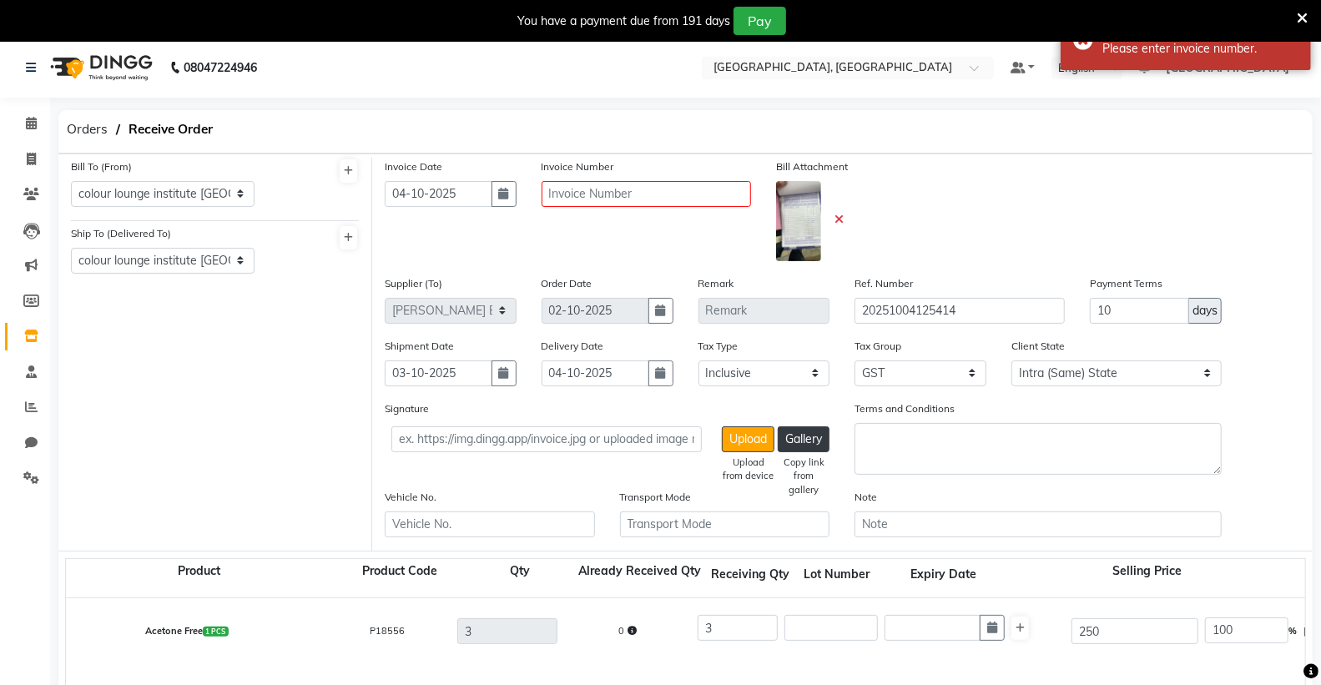
scroll to position [0, 0]
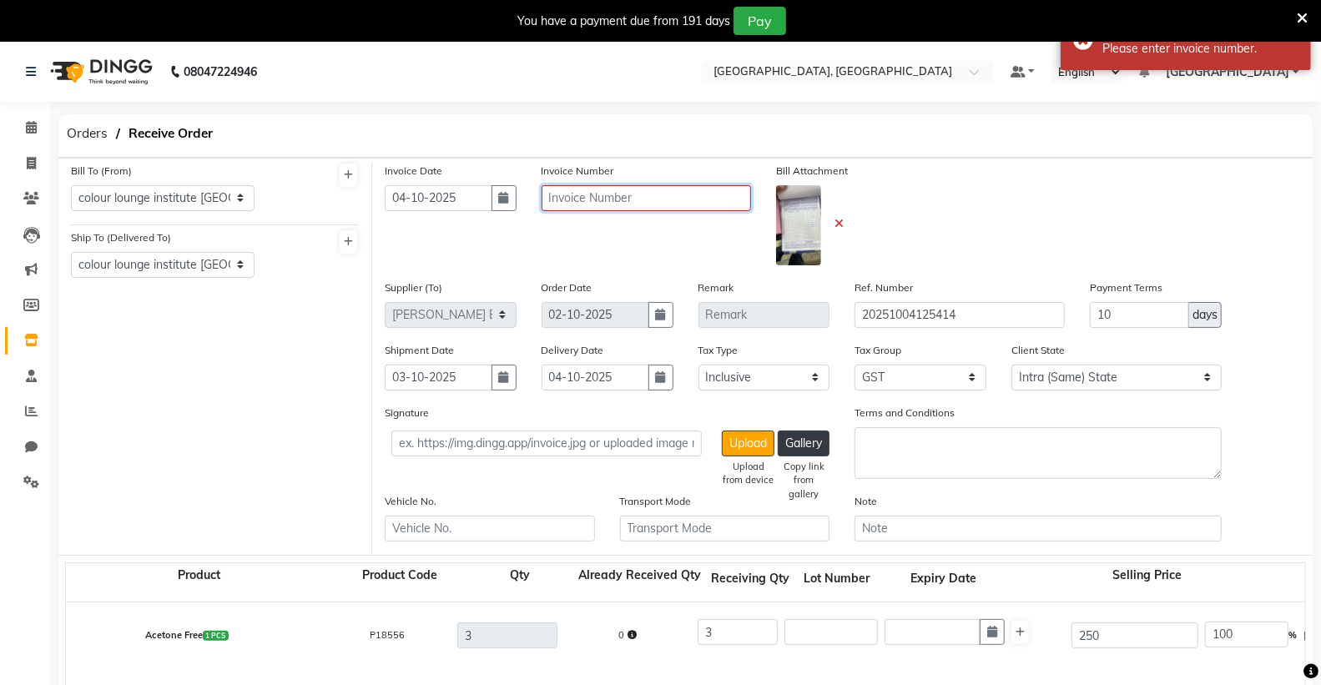
click at [588, 195] on input "text" at bounding box center [647, 198] width 210 height 26
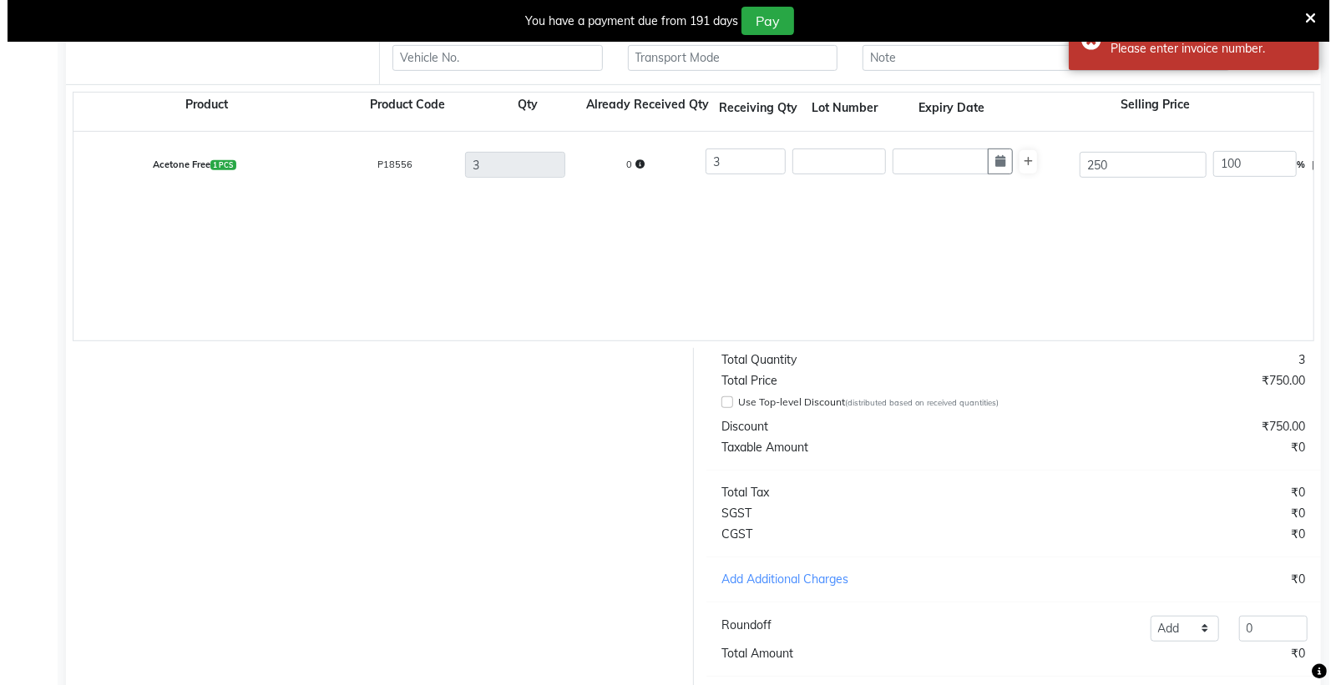
scroll to position [577, 0]
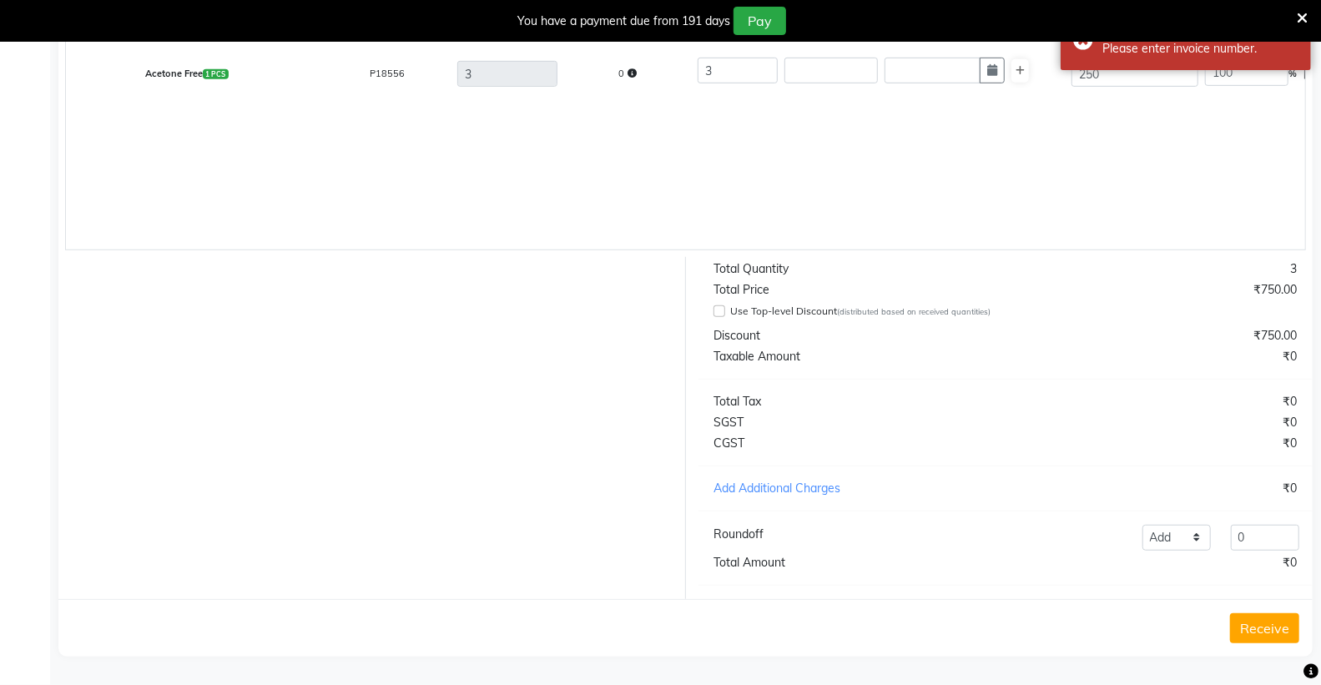
type input "123"
click at [1252, 633] on button "Receive" at bounding box center [1264, 629] width 69 height 30
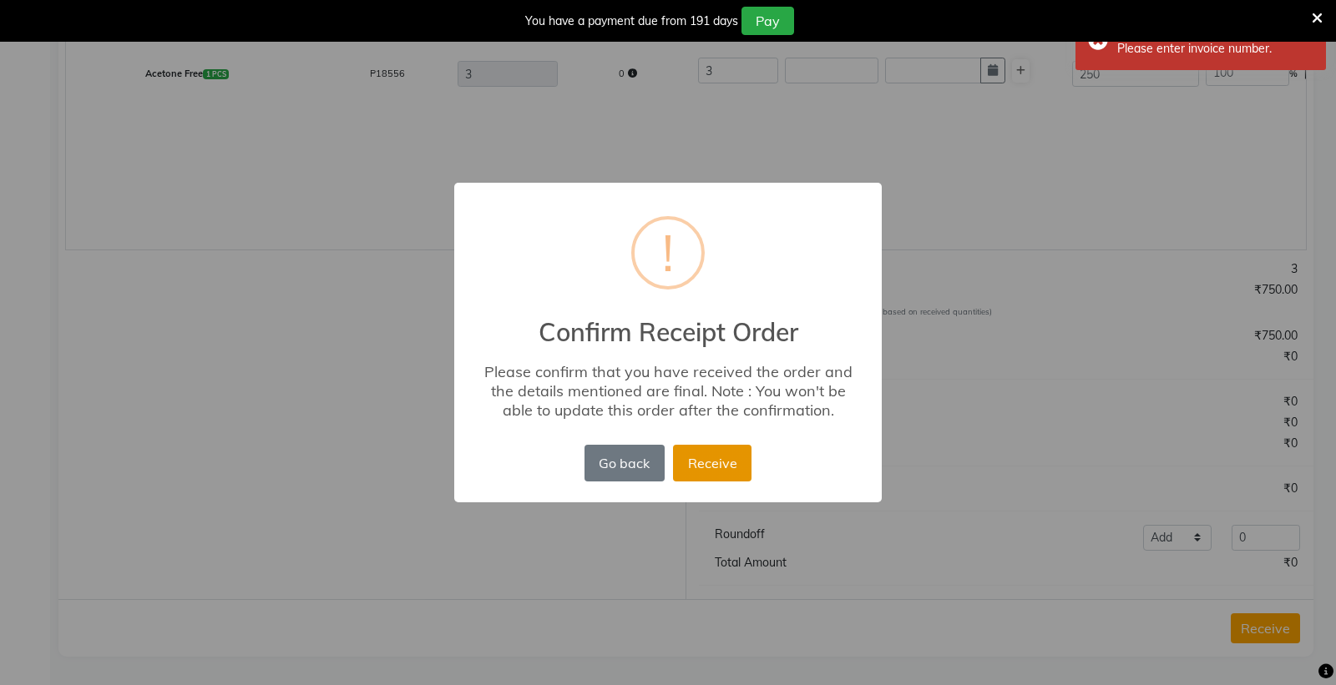
click at [726, 467] on button "Receive" at bounding box center [712, 463] width 78 height 37
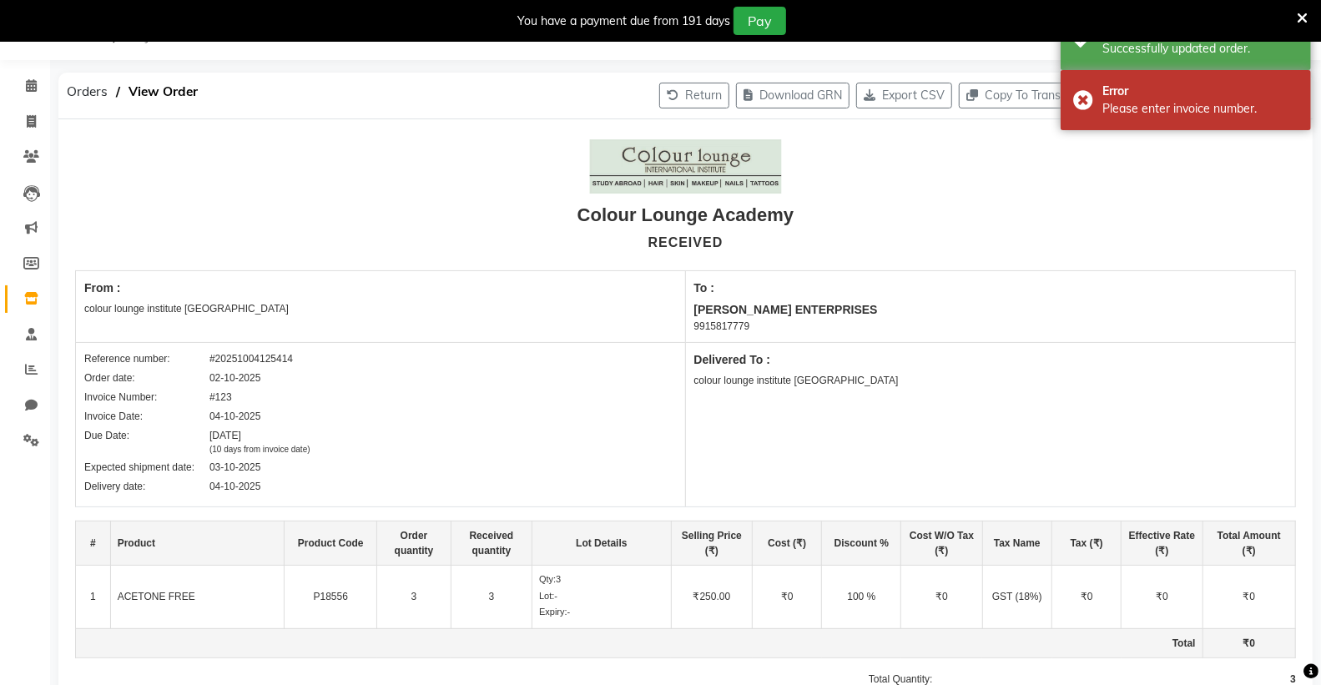
scroll to position [238, 0]
